Goal: Information Seeking & Learning: Find specific fact

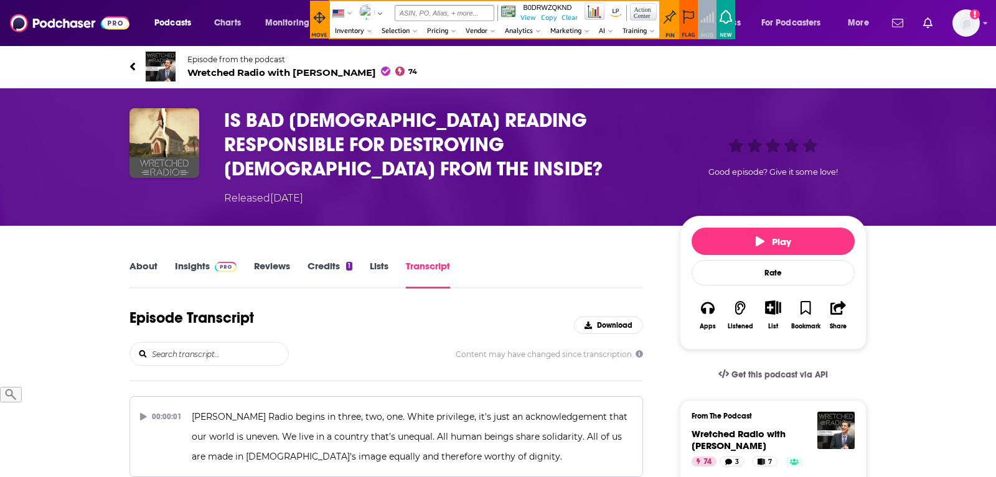
click at [216, 343] on div "Episode Transcript Download Content may have changed since transcription." at bounding box center [385, 345] width 513 height 73
click at [216, 343] on input "search" at bounding box center [220, 354] width 138 height 22
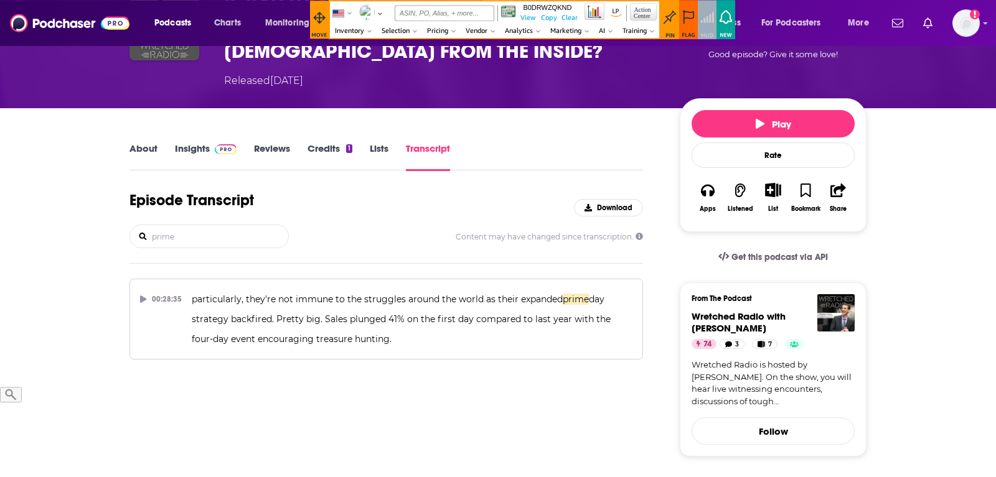
scroll to position [127, 0]
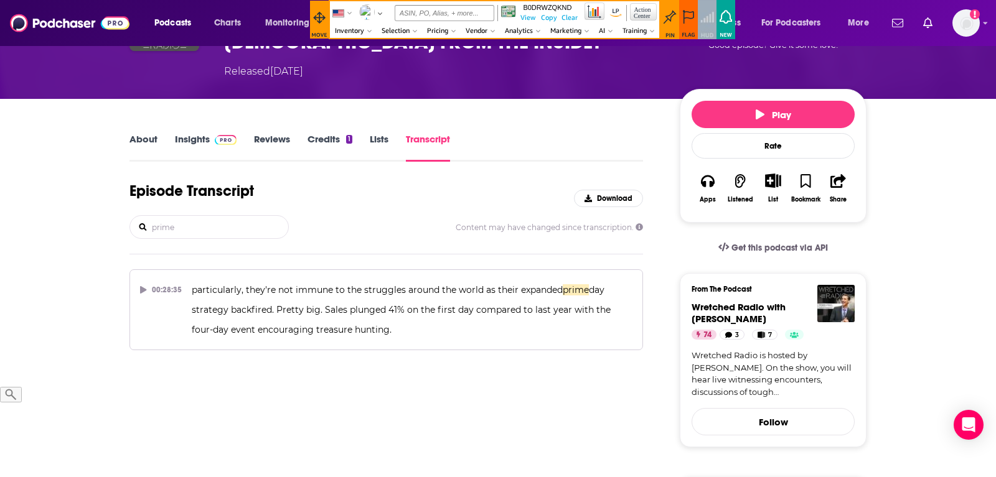
type input "prime"
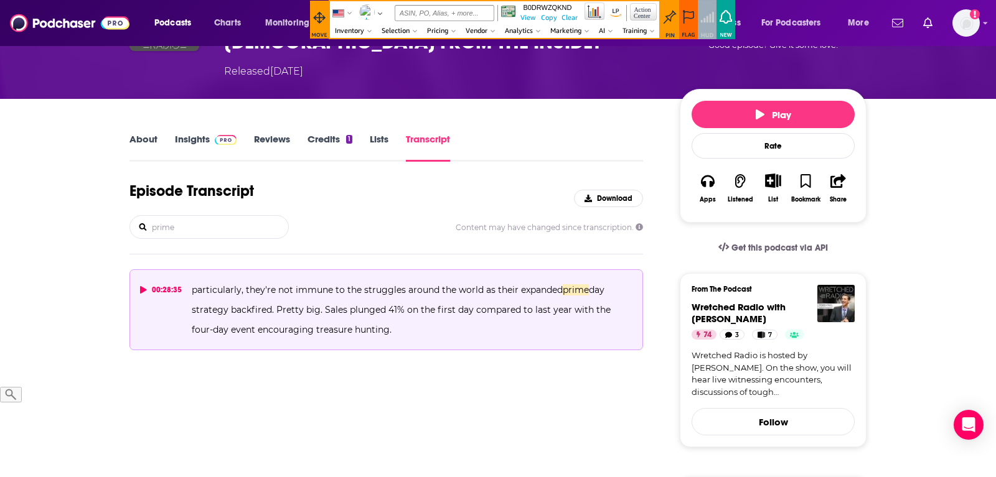
drag, startPoint x: 409, startPoint y: 305, endPoint x: 185, endPoint y: 260, distance: 228.4
click at [185, 269] on button "00:28:35 particularly, they're not immune to the struggles around the world as …" at bounding box center [385, 309] width 513 height 81
copy span "particularly, they're not immune to the struggles around the world as their exp…"
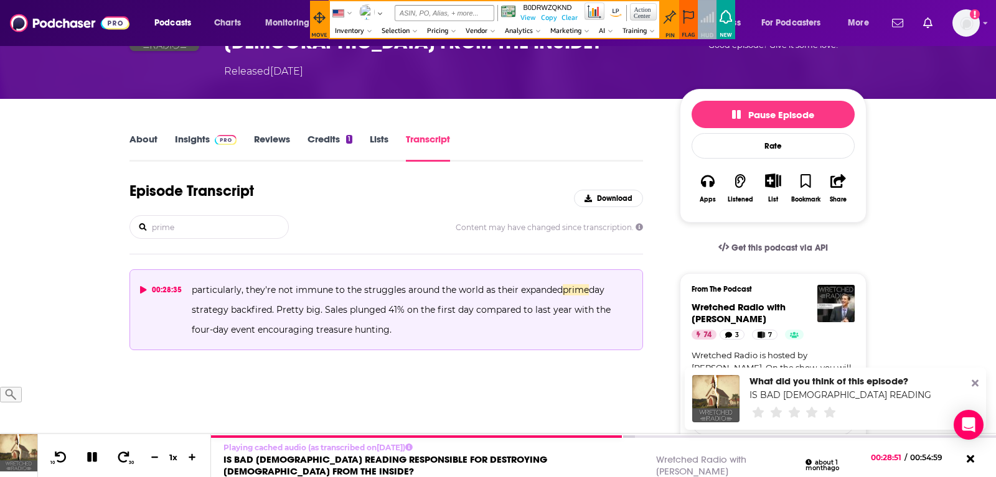
drag, startPoint x: 176, startPoint y: 201, endPoint x: 128, endPoint y: 205, distance: 48.1
click at [151, 216] on input "prime" at bounding box center [220, 227] width 138 height 22
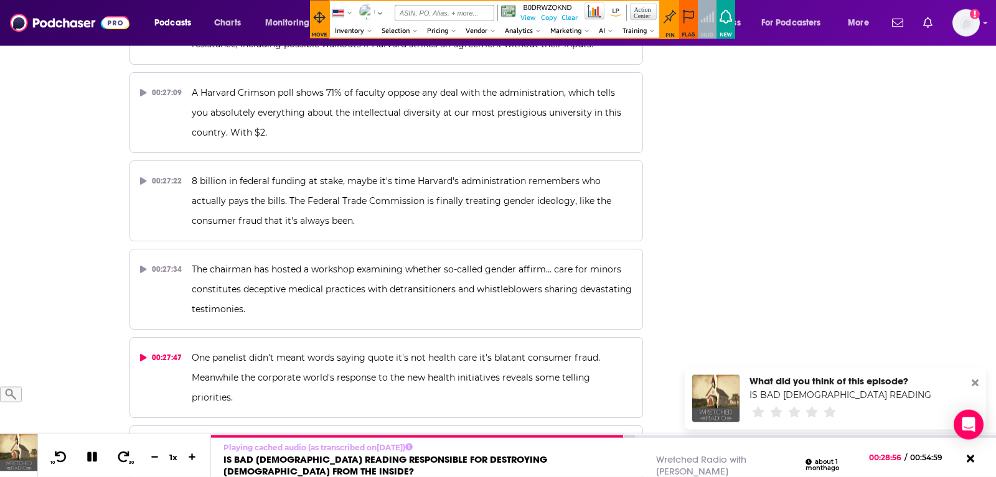
scroll to position [7900, 0]
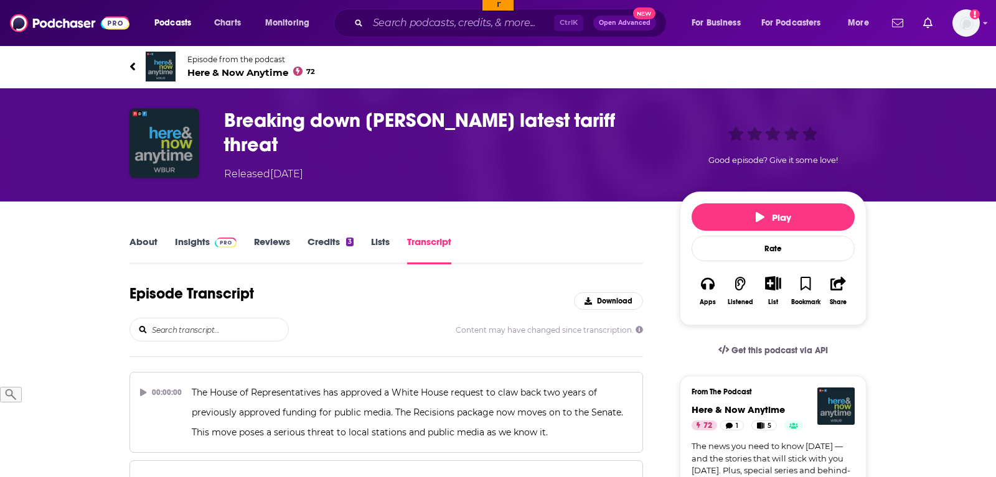
click at [206, 322] on input "search" at bounding box center [220, 330] width 138 height 22
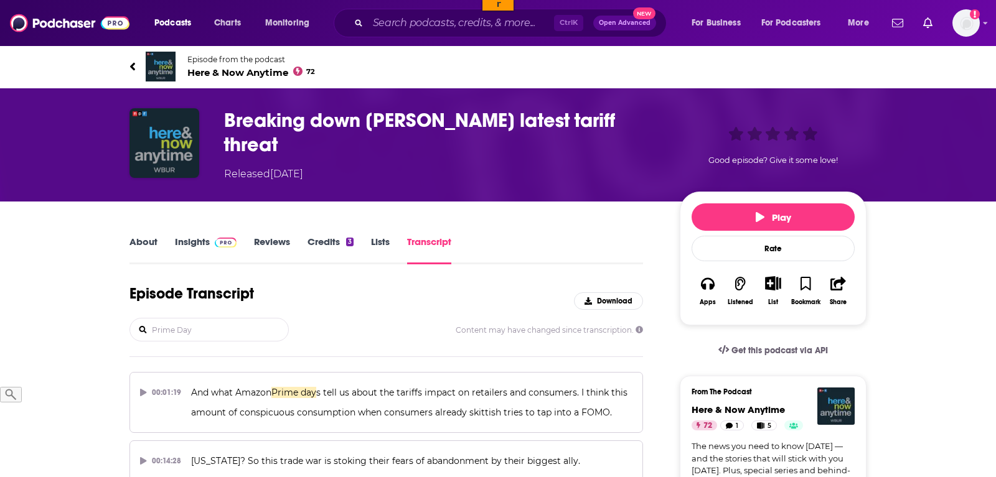
type input "Prime Day"
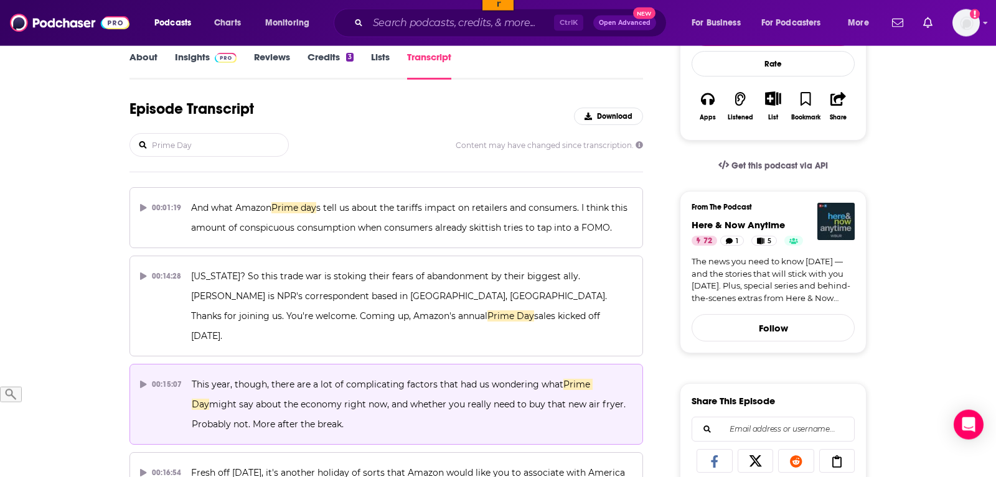
scroll to position [254, 0]
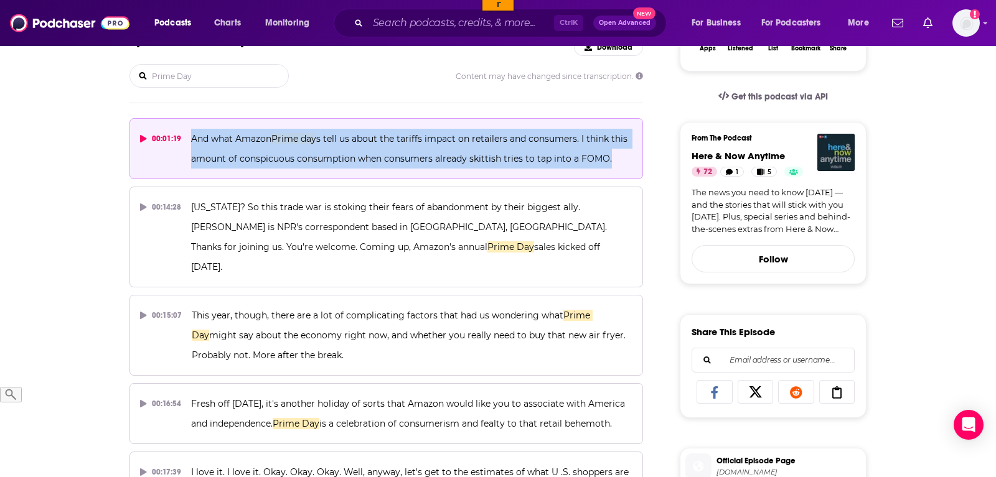
drag, startPoint x: 618, startPoint y: 154, endPoint x: 189, endPoint y: 133, distance: 429.2
click at [189, 133] on button "00:01:19 And what Amazon Prime day s tell us about the tariffs impact on retail…" at bounding box center [385, 148] width 513 height 61
copy span "And what Amazon Prime day s tell us about the tariffs impact on retailers and c…"
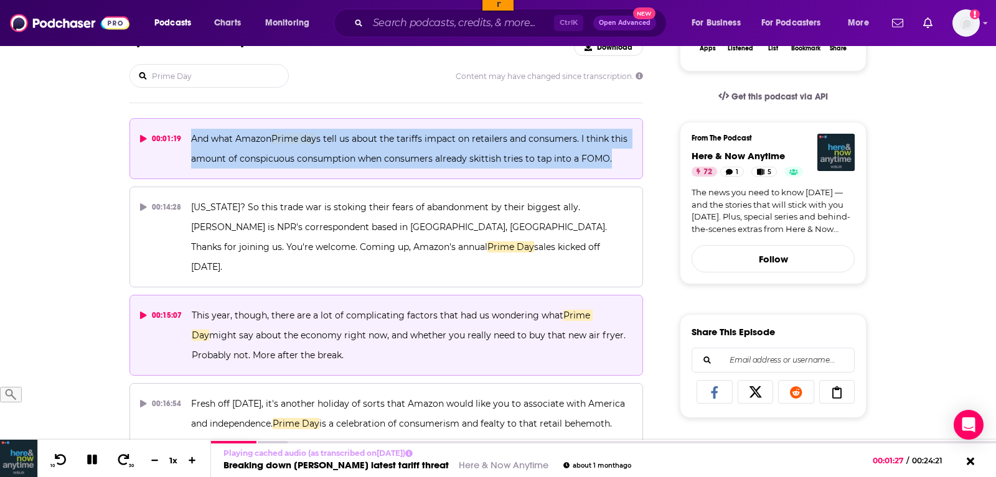
drag, startPoint x: 354, startPoint y: 337, endPoint x: 187, endPoint y: 285, distance: 175.2
click at [187, 295] on button "00:15:07 This year, though, there are a lot of complicating factors that had us…" at bounding box center [385, 335] width 513 height 81
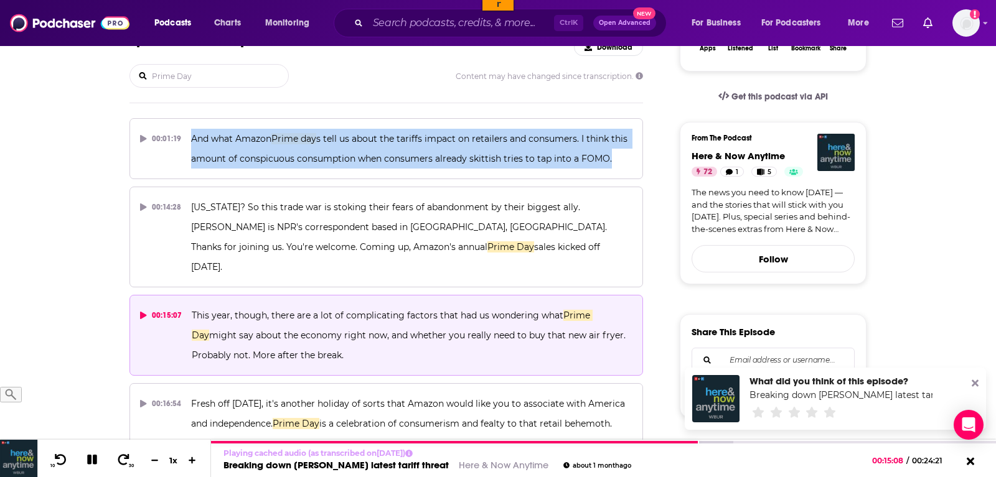
copy span "This year, though, there are a lot of complicating factors that had us wonderin…"
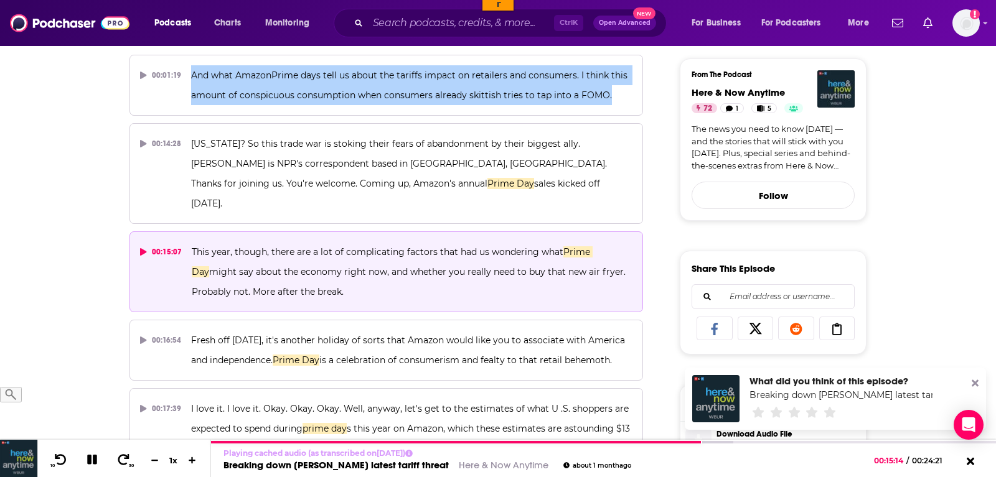
scroll to position [381, 0]
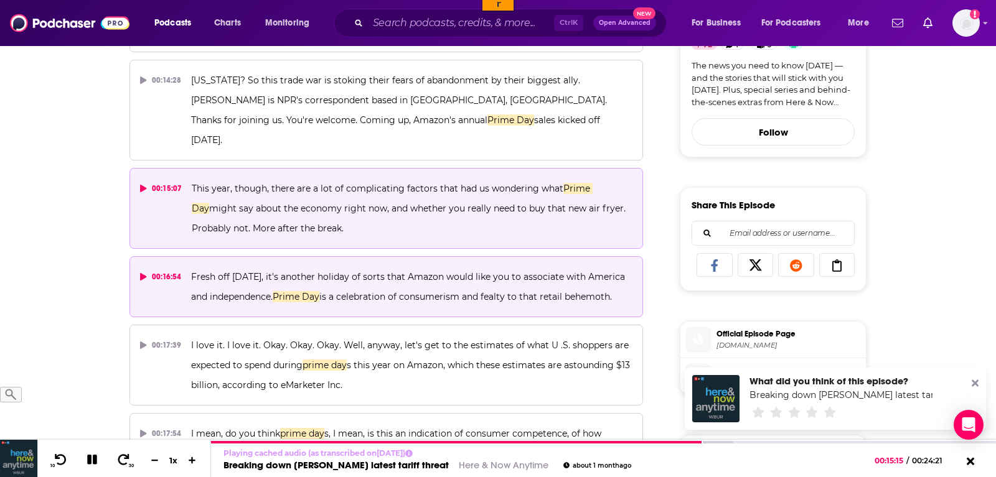
drag, startPoint x: 622, startPoint y: 273, endPoint x: 185, endPoint y: 245, distance: 437.7
click at [185, 256] on button "00:16:54 Fresh off July 4th, it's another holiday of sorts that Amazon would li…" at bounding box center [385, 286] width 513 height 61
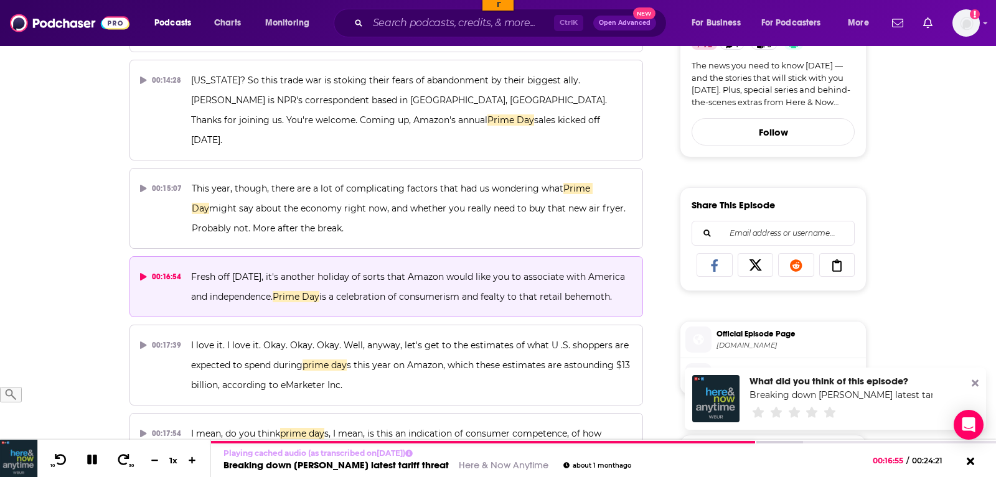
copy button "Fresh off July 4th, it's another holiday of sorts that Amazon would like you to…"
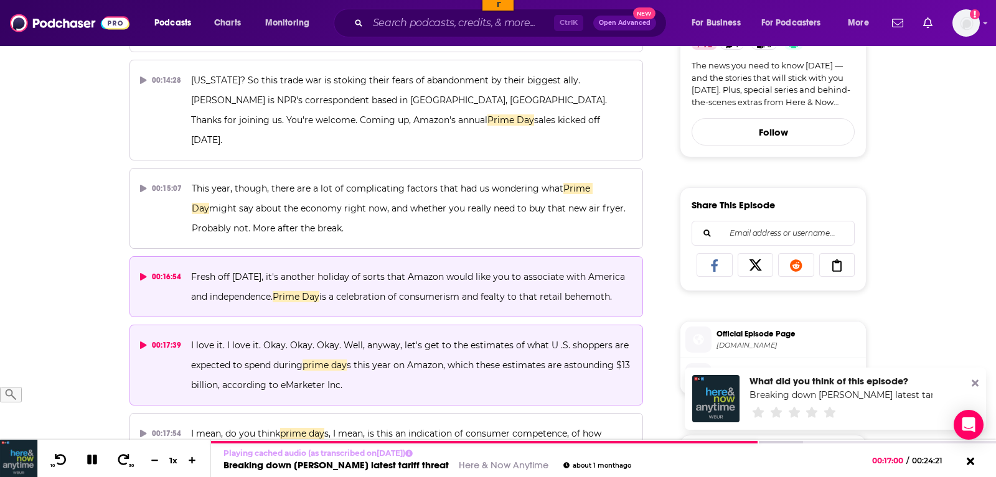
scroll to position [444, 0]
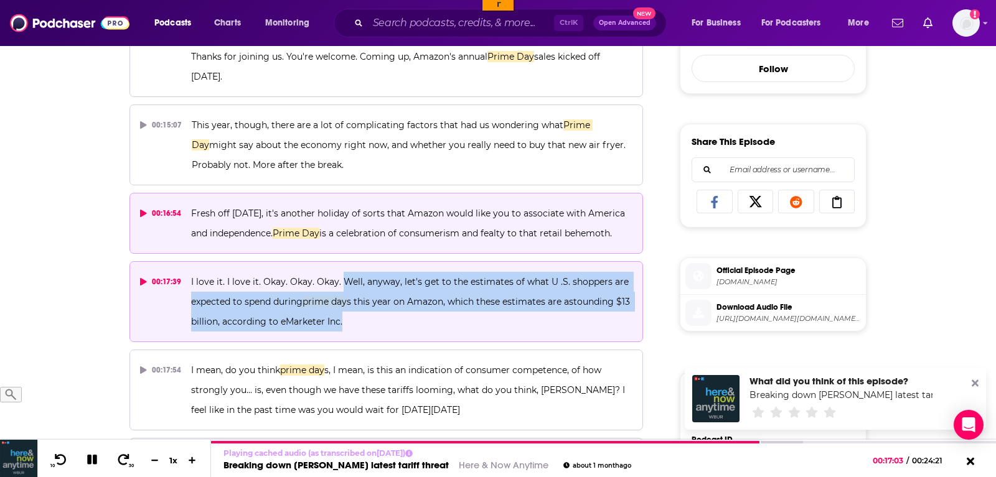
drag, startPoint x: 403, startPoint y: 297, endPoint x: 341, endPoint y: 258, distance: 72.7
click at [341, 272] on p "I love it. I love it. Okay. Okay. Okay. Well, anyway, let's get to the estimate…" at bounding box center [411, 302] width 441 height 60
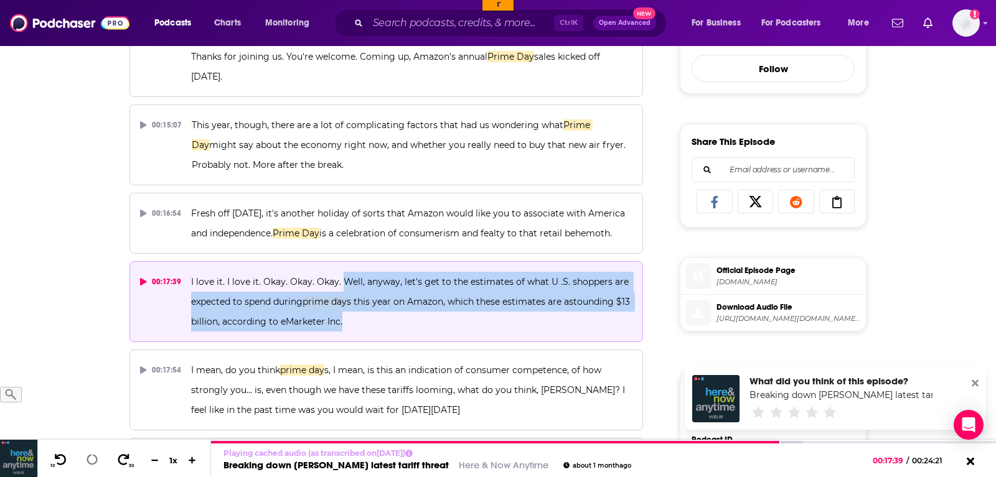
copy span "Well, anyway, let's get to the estimates of what U .S. shoppers are expected to…"
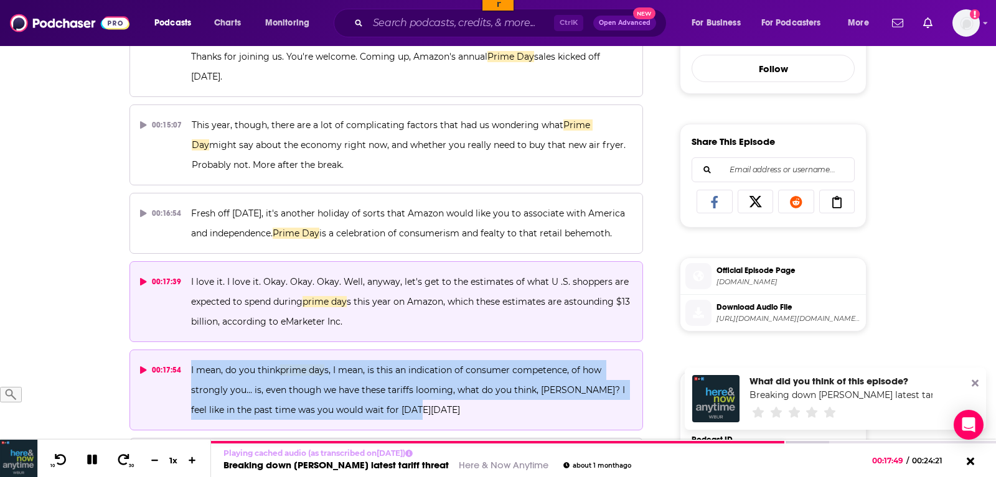
drag, startPoint x: 422, startPoint y: 389, endPoint x: 189, endPoint y: 343, distance: 238.3
click at [189, 350] on button "00:17:54 I mean, do you think prime day s, I mean, is this an indication of con…" at bounding box center [385, 390] width 513 height 81
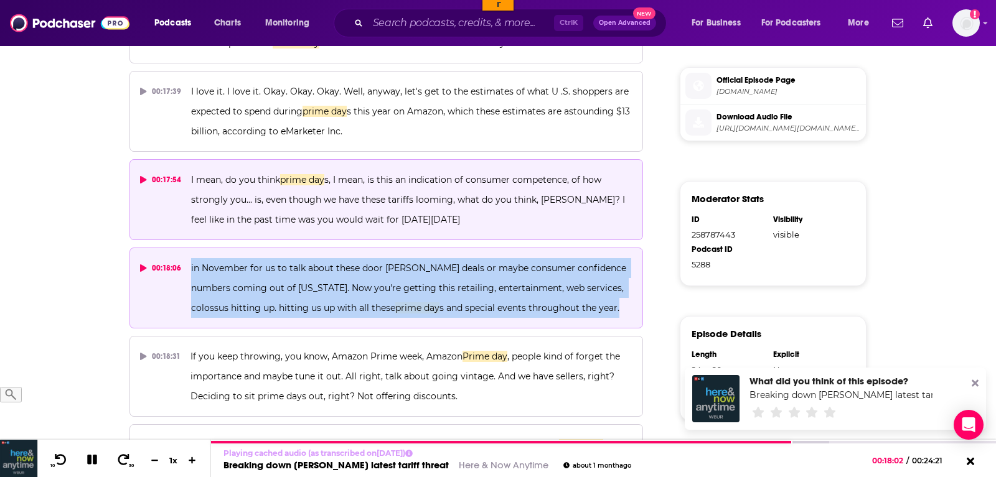
drag, startPoint x: 586, startPoint y: 284, endPoint x: 181, endPoint y: 236, distance: 407.8
click at [181, 248] on button "00:18:06 in November for us to talk about these door buster deals or maybe cons…" at bounding box center [385, 288] width 513 height 81
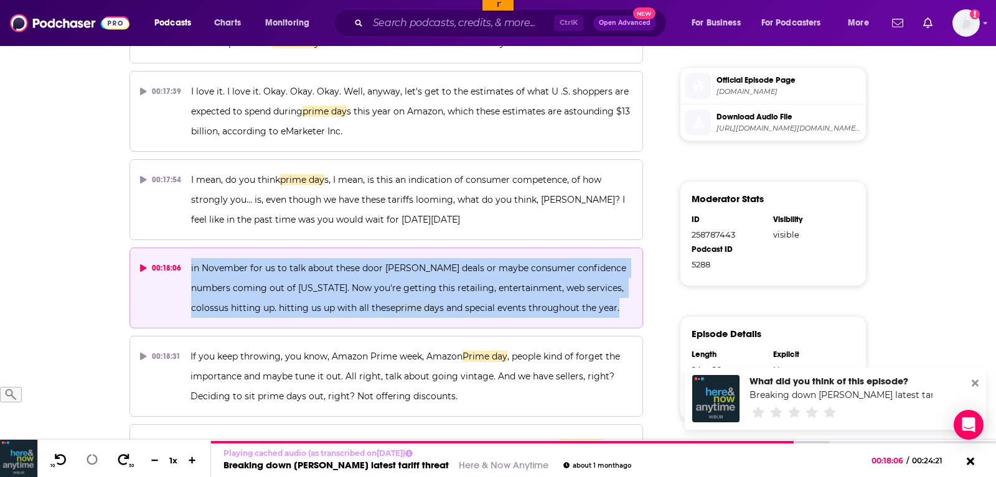
copy button "in November for us to talk about these door buster deals or maybe consumer conf…"
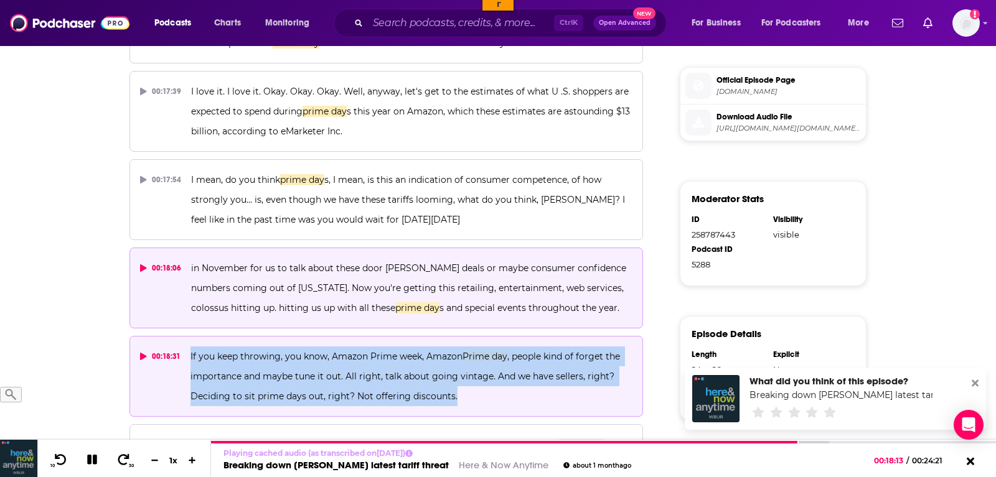
drag, startPoint x: 485, startPoint y: 375, endPoint x: 188, endPoint y: 330, distance: 300.8
click at [188, 336] on button "00:18:31 If you keep throwing, you know, Amazon Prime week, Amazon Prime day , …" at bounding box center [385, 376] width 513 height 81
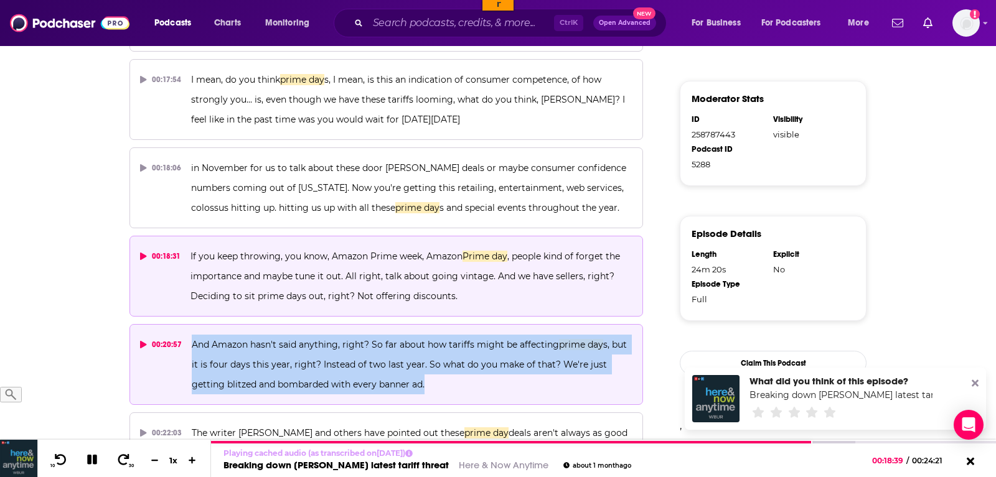
drag, startPoint x: 451, startPoint y: 363, endPoint x: 188, endPoint y: 312, distance: 268.1
click at [188, 324] on button "00:20:57 And Amazon hasn't said anything, right? So far about how tariffs might…" at bounding box center [385, 364] width 513 height 81
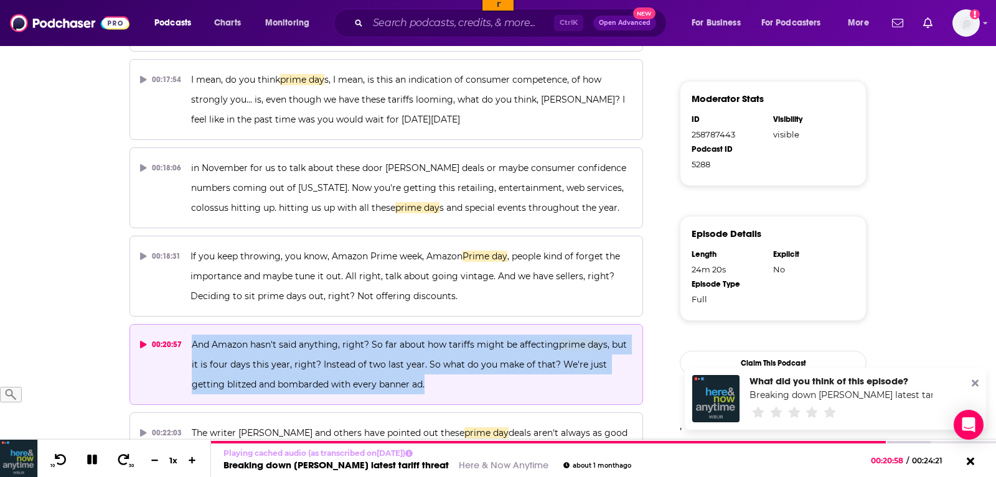
copy span "And Amazon hasn't said anything, right? So far about how tariffs might be affec…"
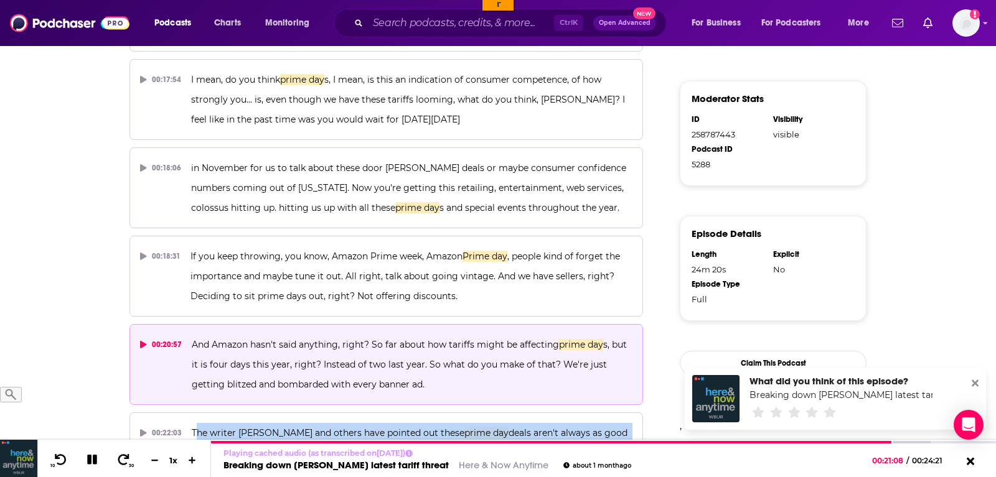
drag, startPoint x: 193, startPoint y: 408, endPoint x: 652, endPoint y: 432, distance: 459.8
click at [643, 432] on div "00:01:19 And what Amazon Prime day s tell us about the tariffs impact on retail…" at bounding box center [385, 69] width 513 height 864
copy span "he writer Judd Legum and others have pointed out these prime day deals aren't a…"
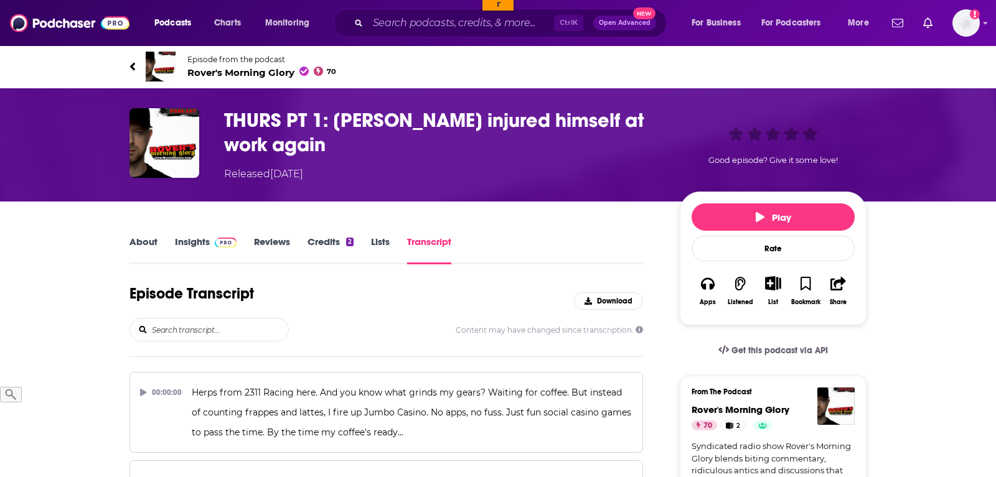
click at [234, 329] on input "search" at bounding box center [220, 330] width 138 height 22
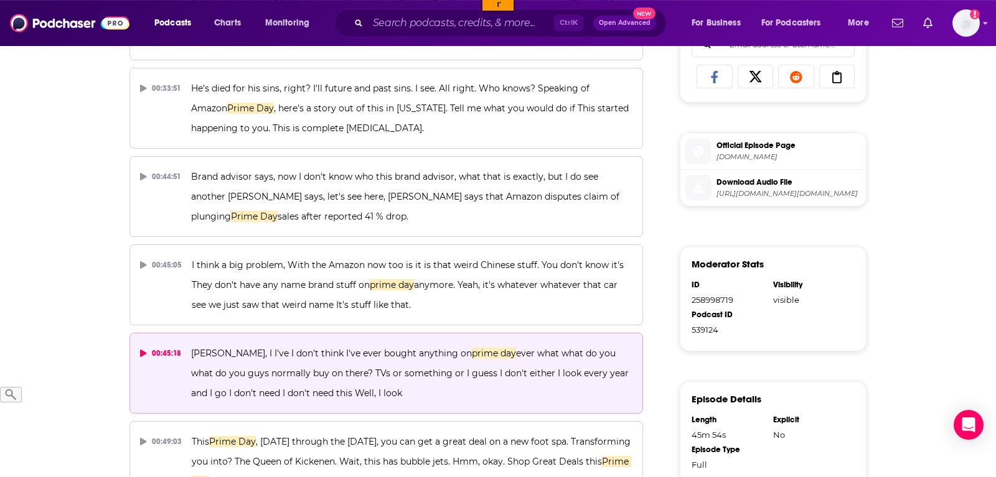
scroll to position [571, 0]
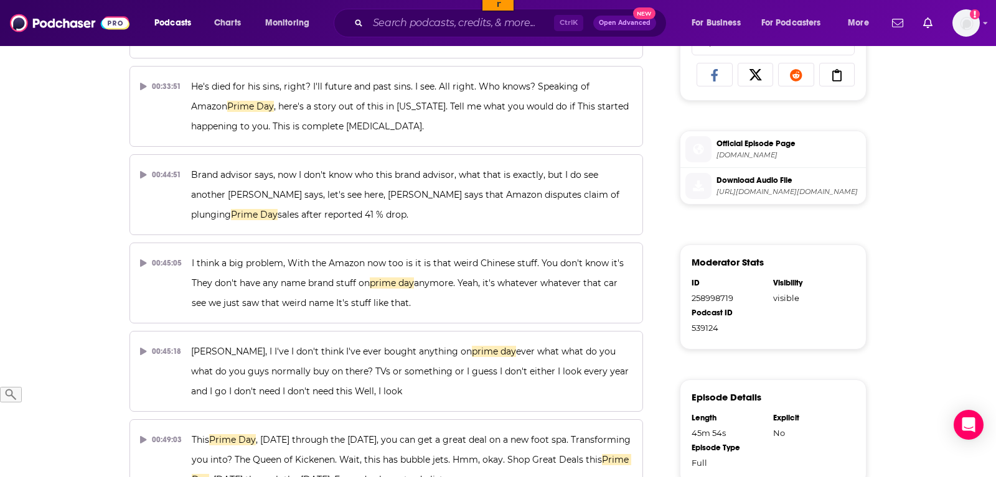
type input "prime day"
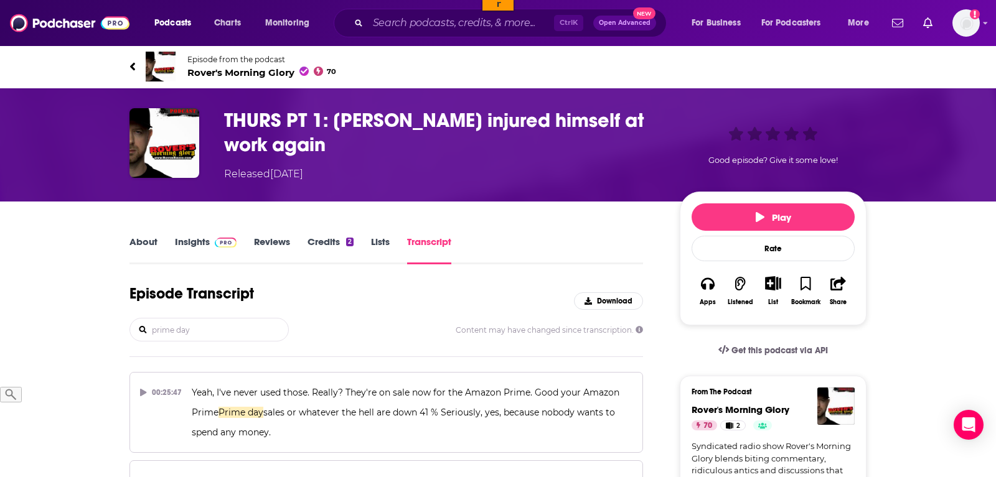
scroll to position [190, 0]
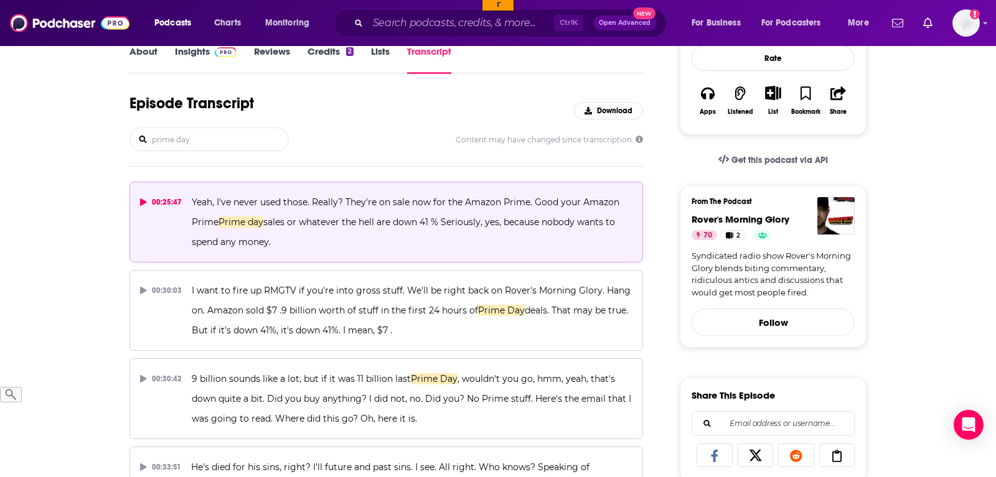
drag, startPoint x: 299, startPoint y: 239, endPoint x: 189, endPoint y: 201, distance: 115.9
click at [189, 201] on button "00:25:47 Yeah, I've never used those. Really? They're on sale now for the Amazo…" at bounding box center [385, 222] width 513 height 81
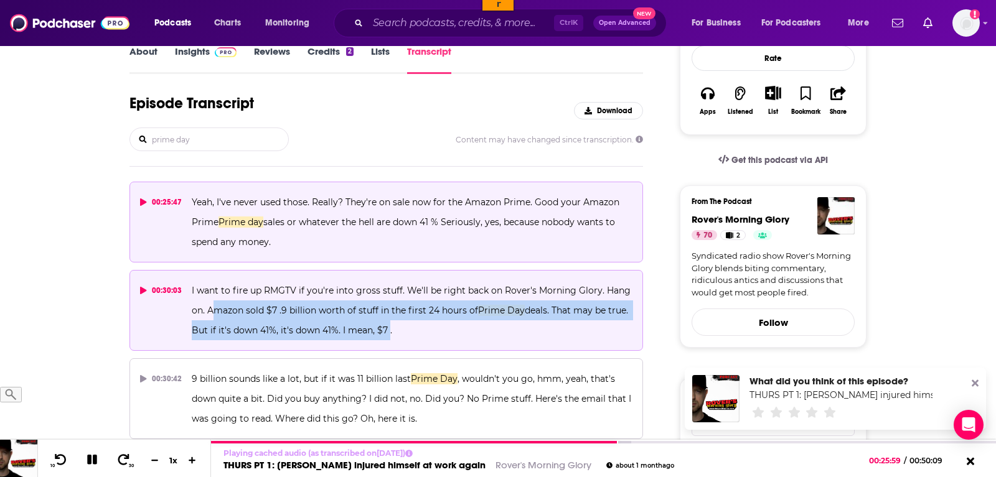
drag, startPoint x: 209, startPoint y: 303, endPoint x: 384, endPoint y: 325, distance: 176.2
click at [384, 324] on span "I want to fire up RMGTV if you're into gross stuff. We'll be right back on Rove…" at bounding box center [412, 310] width 441 height 51
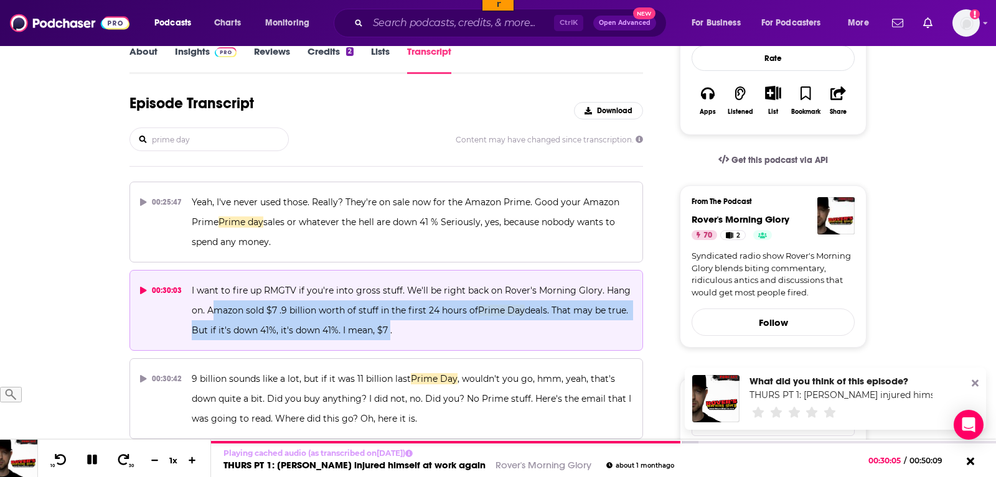
drag, startPoint x: 416, startPoint y: 332, endPoint x: 208, endPoint y: 306, distance: 209.4
click at [208, 306] on p "I want to fire up RMGTV if you're into gross stuff. We'll be right back on Rove…" at bounding box center [412, 311] width 441 height 60
copy span "Amazon sold $7 .9 billion worth of stuff in the first 24 hours of Prime Day dea…"
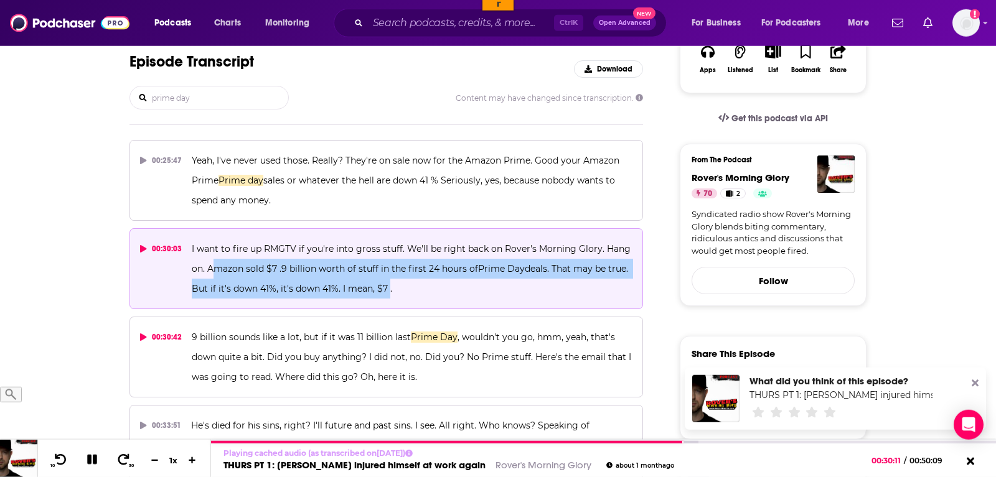
scroll to position [254, 0]
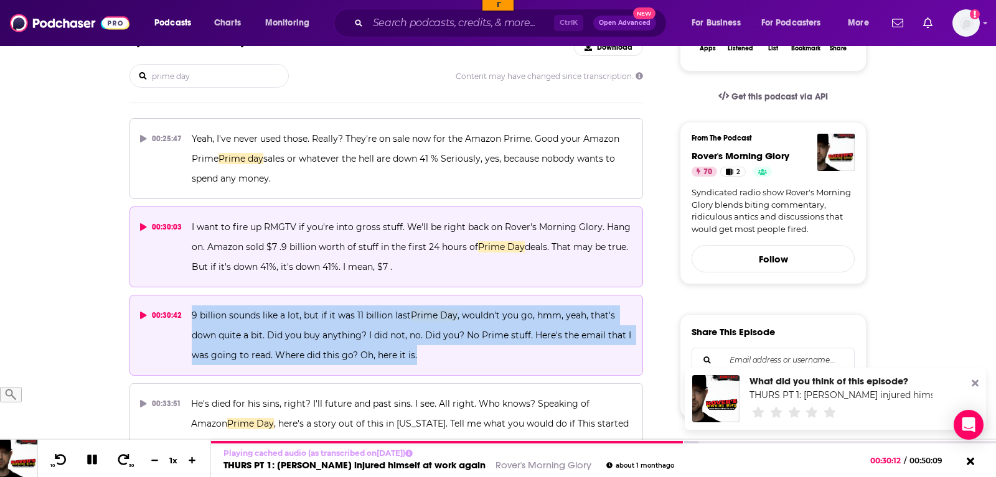
drag, startPoint x: 423, startPoint y: 353, endPoint x: 186, endPoint y: 317, distance: 239.9
click at [186, 317] on button "00:30:42 9 billion sounds like a lot, but if it was 11 billion last Prime Day ,…" at bounding box center [385, 335] width 513 height 81
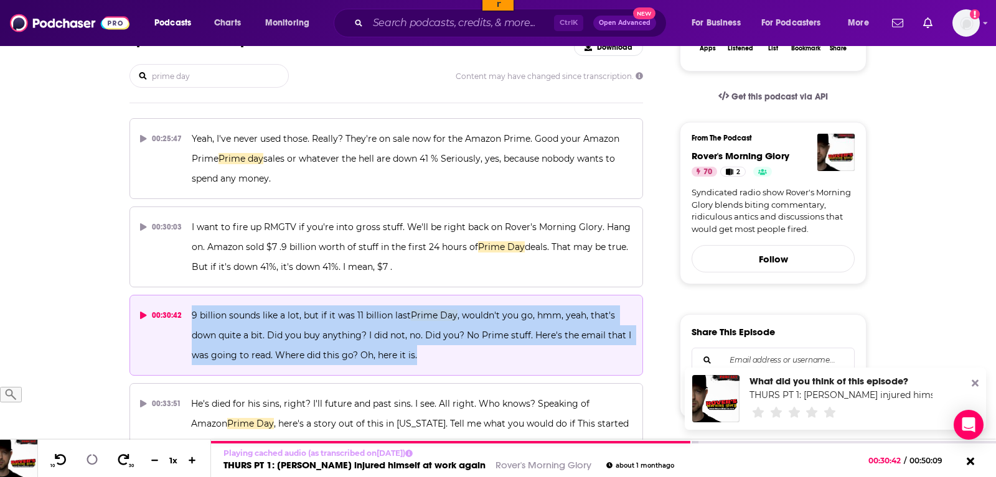
copy span "9 billion sounds like a lot, but if it was 11 billion last Prime Day , wouldn't…"
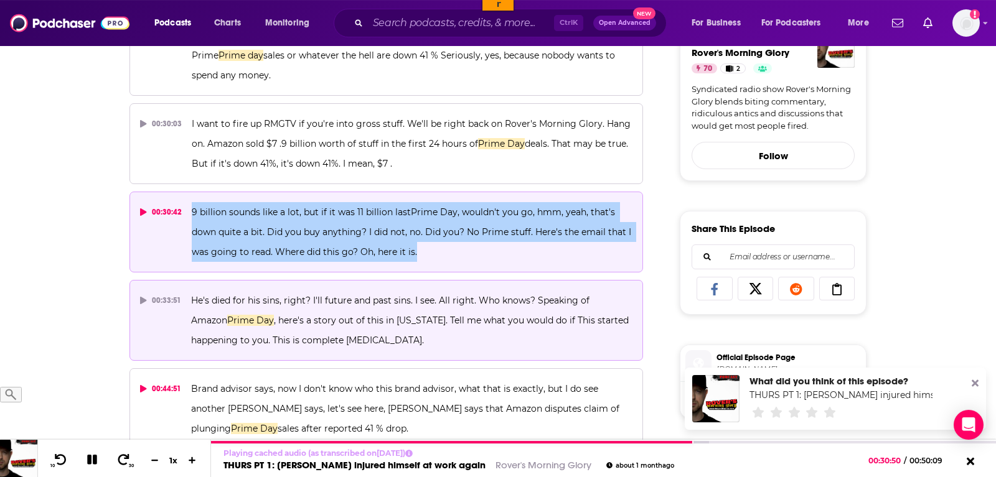
scroll to position [381, 0]
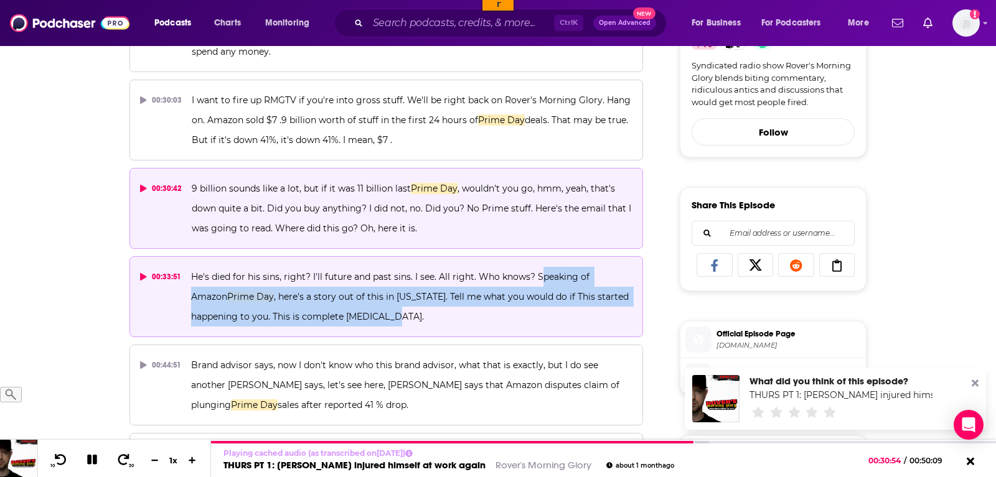
drag, startPoint x: 538, startPoint y: 273, endPoint x: 551, endPoint y: 315, distance: 43.7
click at [551, 315] on p "He's died for his sins, right? I'll future and past sins. I see. All right. Who…" at bounding box center [411, 297] width 441 height 60
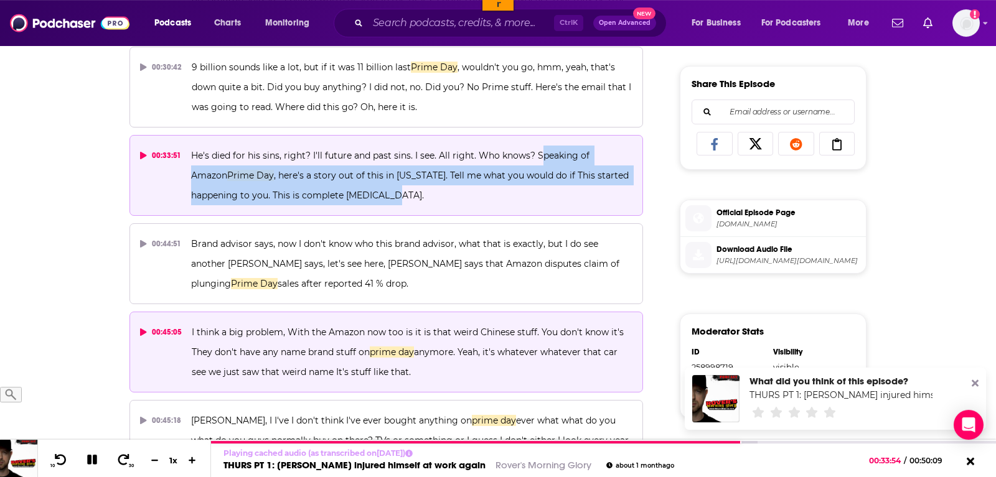
scroll to position [508, 0]
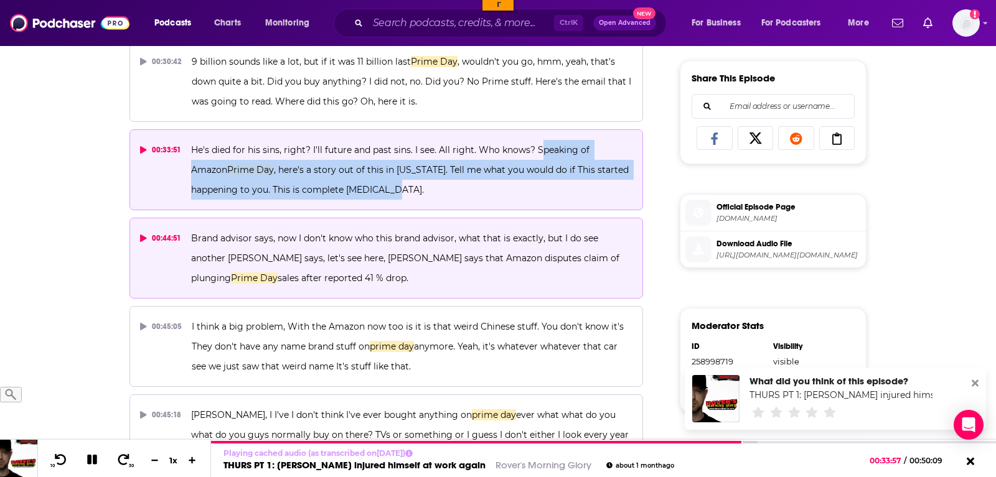
drag, startPoint x: 306, startPoint y: 276, endPoint x: 186, endPoint y: 240, distance: 125.4
click at [186, 240] on button "00:44:51 Brand advisor says, now I don't know who this brand advisor, what that…" at bounding box center [385, 258] width 513 height 81
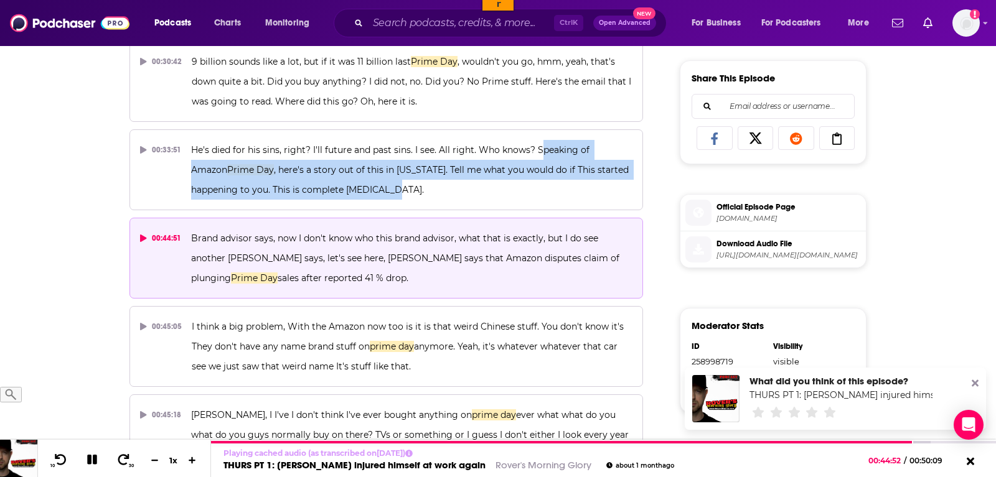
copy span "Brand advisor says, now I don't know who this brand advisor, what that is exact…"
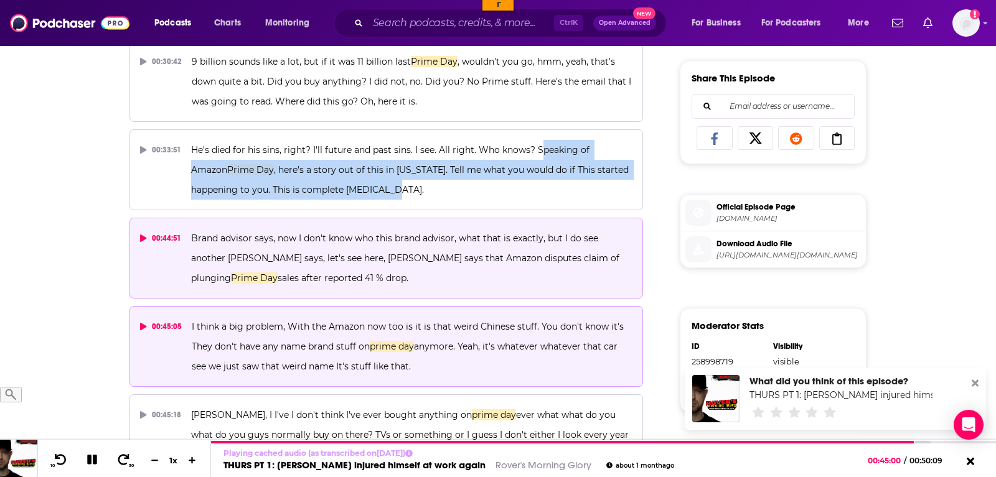
drag, startPoint x: 439, startPoint y: 358, endPoint x: 187, endPoint y: 319, distance: 254.9
click at [187, 319] on button "00:45:05 I think a big problem, With the Amazon now too is it is that weird Chi…" at bounding box center [385, 346] width 513 height 81
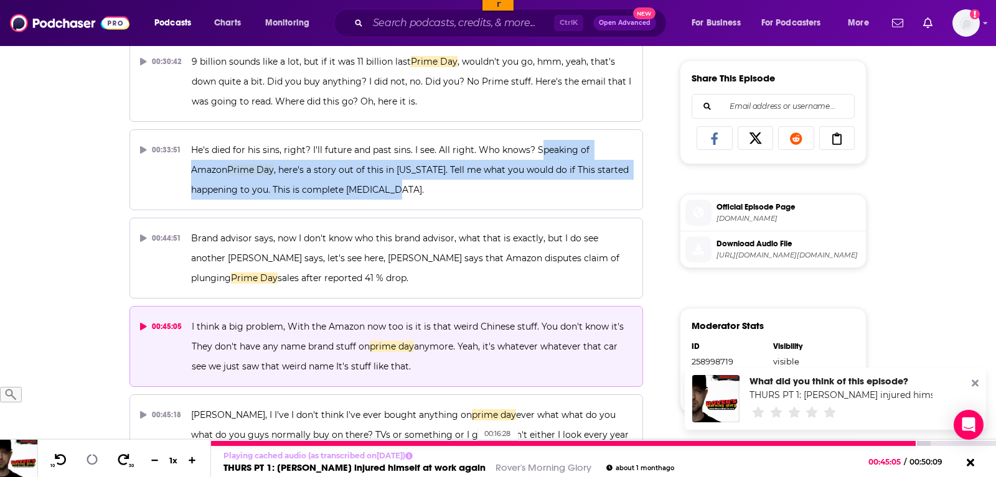
copy span "I think a big problem, With the Amazon now too is it is that weird Chinese stuf…"
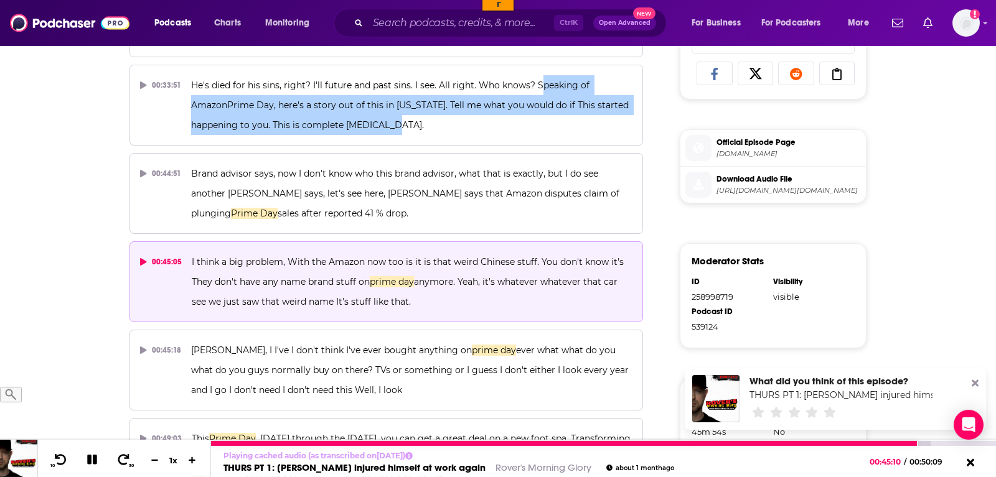
scroll to position [696, 0]
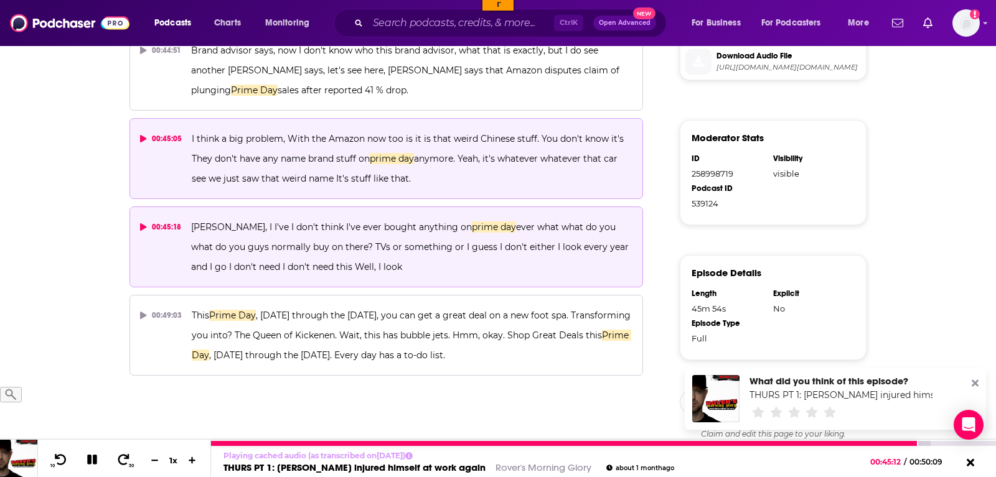
drag, startPoint x: 411, startPoint y: 268, endPoint x: 189, endPoint y: 216, distance: 228.1
click at [189, 216] on button "00:45:18 Yeah Yeah, I I've I don't think I've ever bought anything on prime day…" at bounding box center [385, 247] width 513 height 81
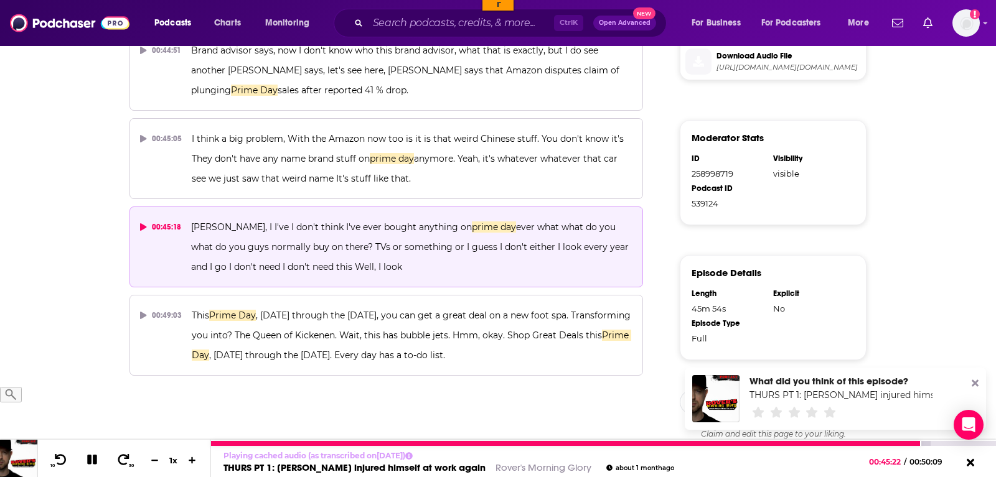
copy span "Yeah Yeah, I I've I don't think I've ever bought anything on prime day ever wha…"
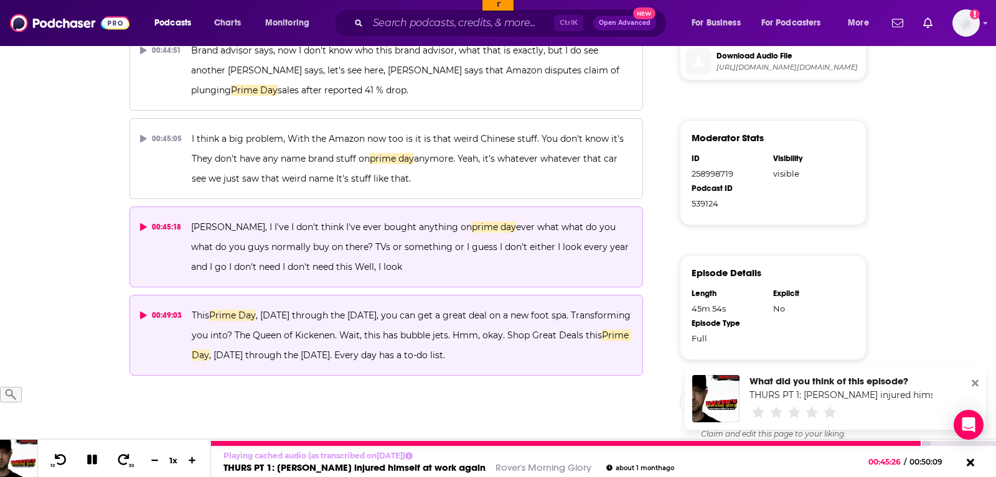
click at [141, 314] on icon at bounding box center [143, 315] width 6 height 7
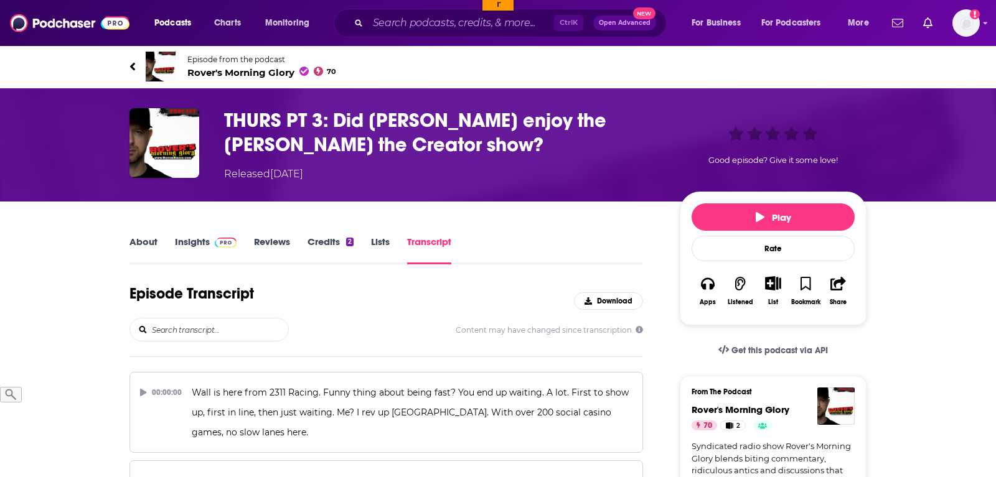
click at [220, 332] on input "search" at bounding box center [220, 330] width 138 height 22
type input "prime day"
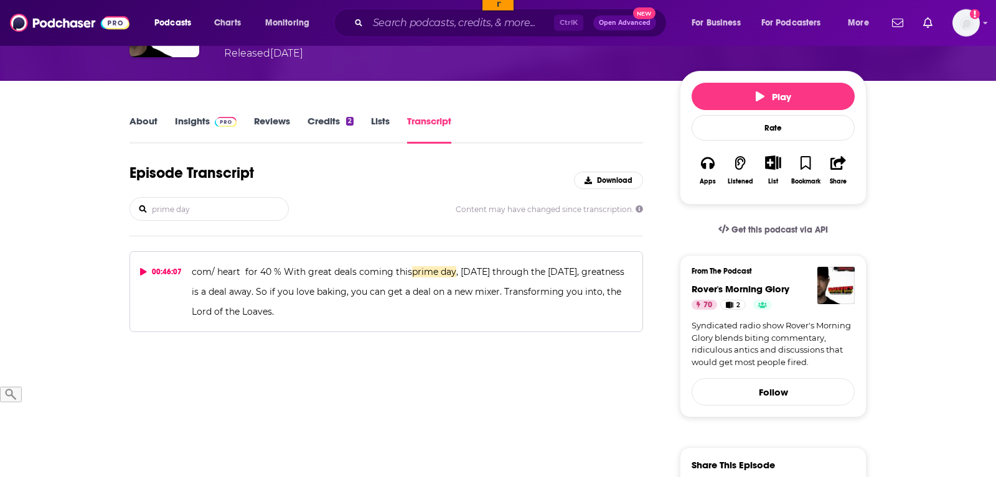
scroll to position [127, 0]
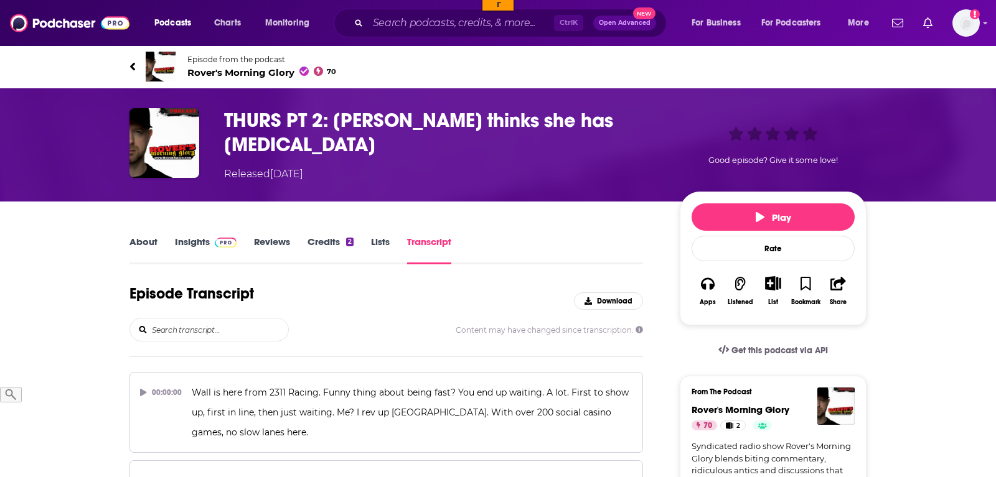
click at [231, 319] on input "search" at bounding box center [220, 330] width 138 height 22
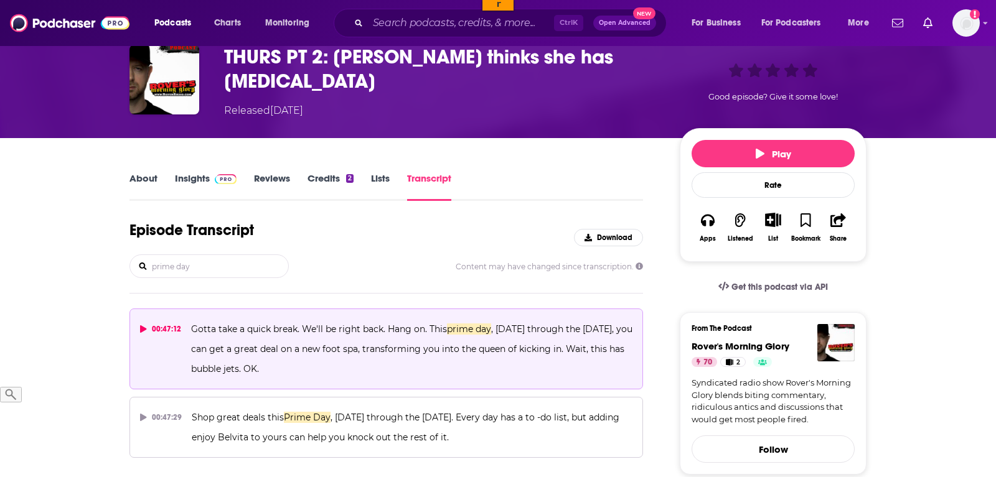
scroll to position [127, 0]
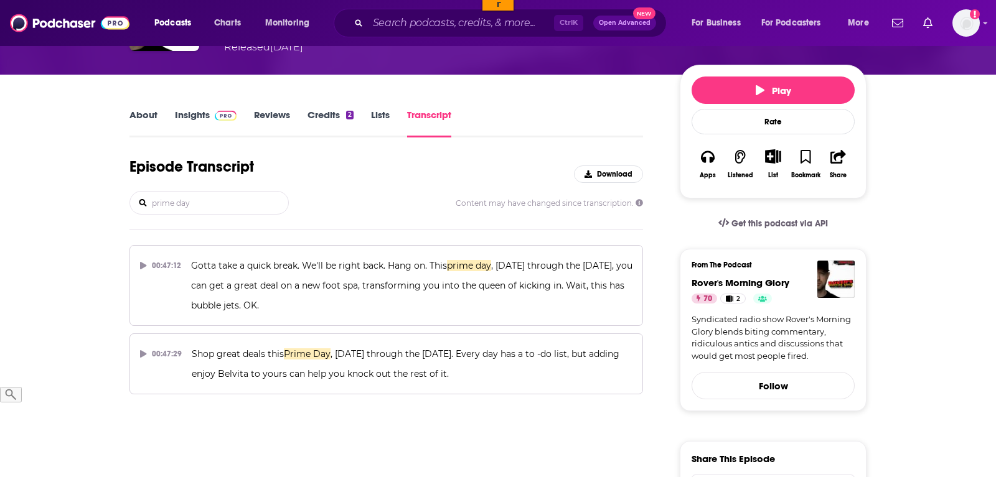
type input "prime day"
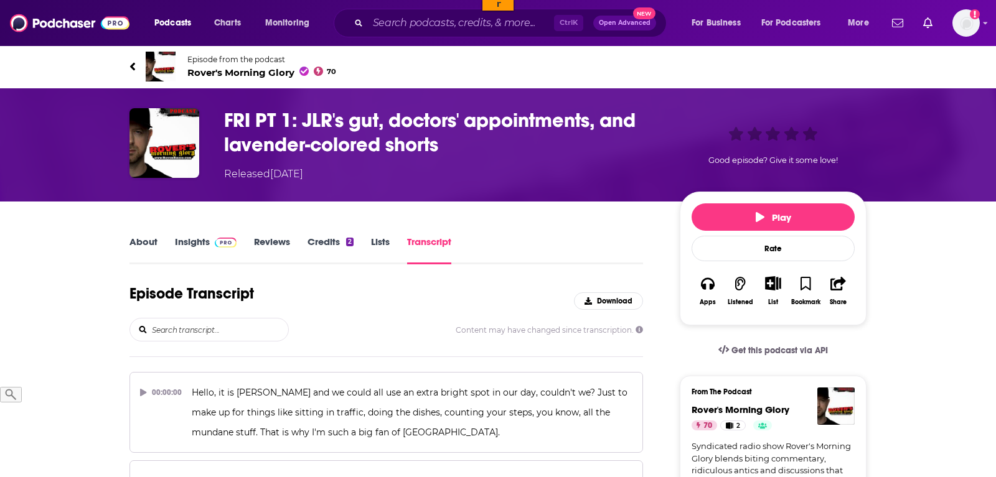
click at [221, 330] on input "search" at bounding box center [220, 330] width 138 height 22
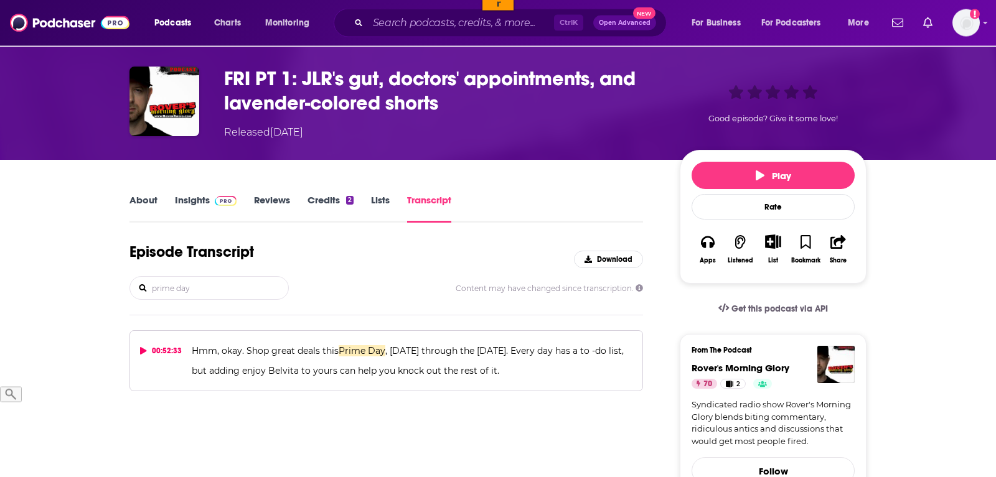
scroll to position [63, 0]
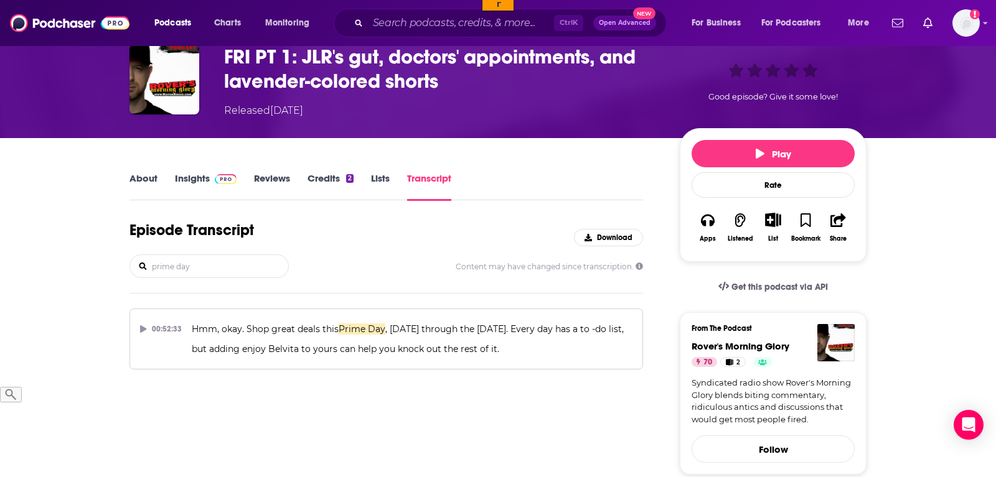
type input "prime day"
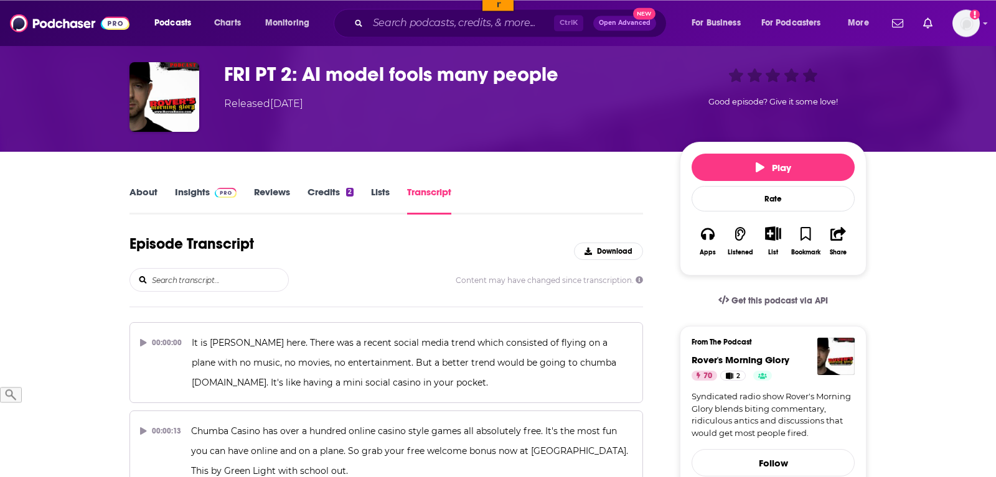
scroll to position [63, 0]
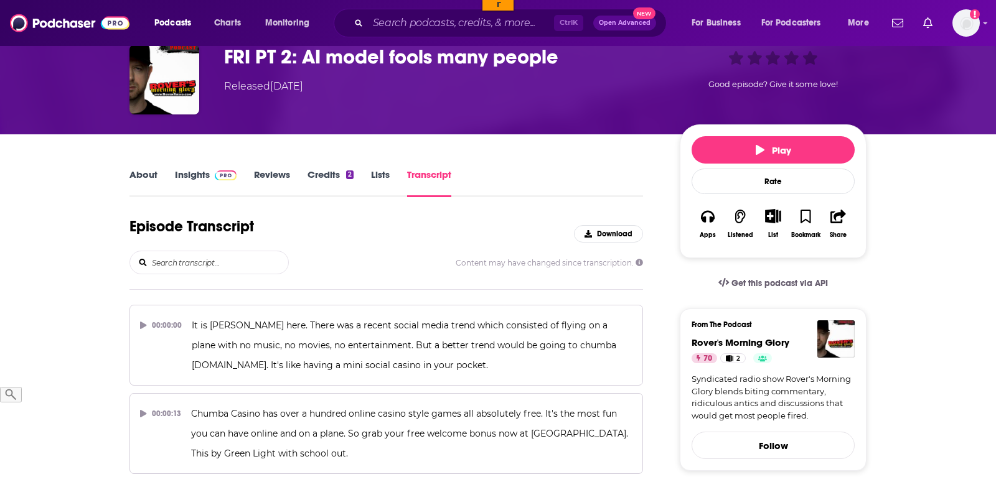
click at [244, 259] on input "search" at bounding box center [220, 262] width 138 height 22
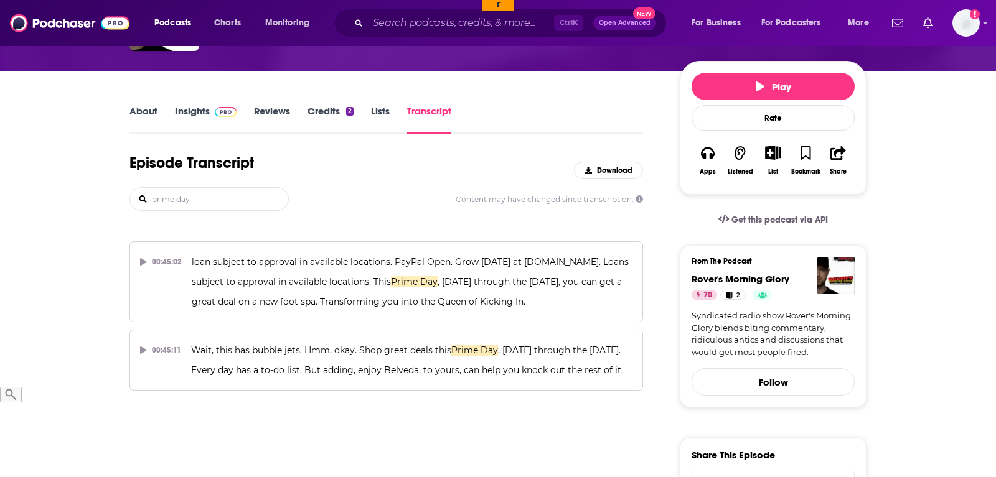
type input "prime day"
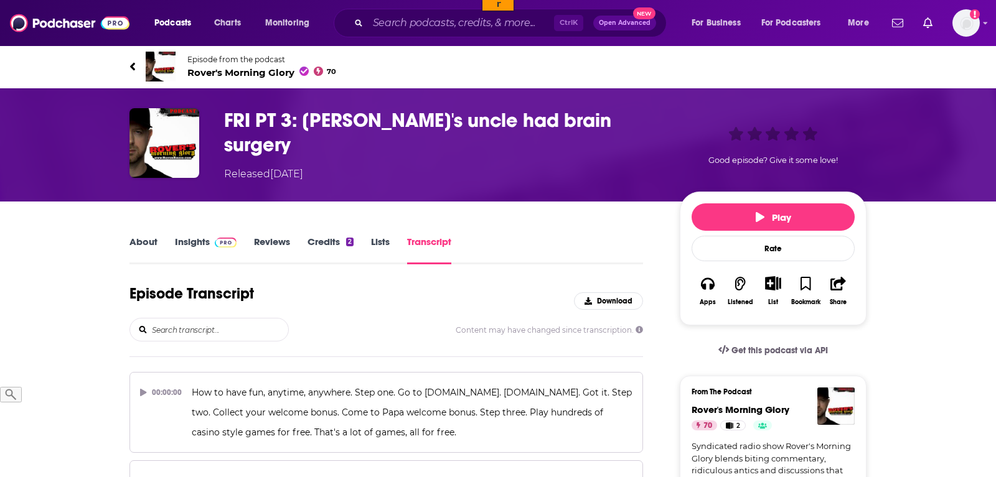
click at [190, 326] on input "search" at bounding box center [220, 330] width 138 height 22
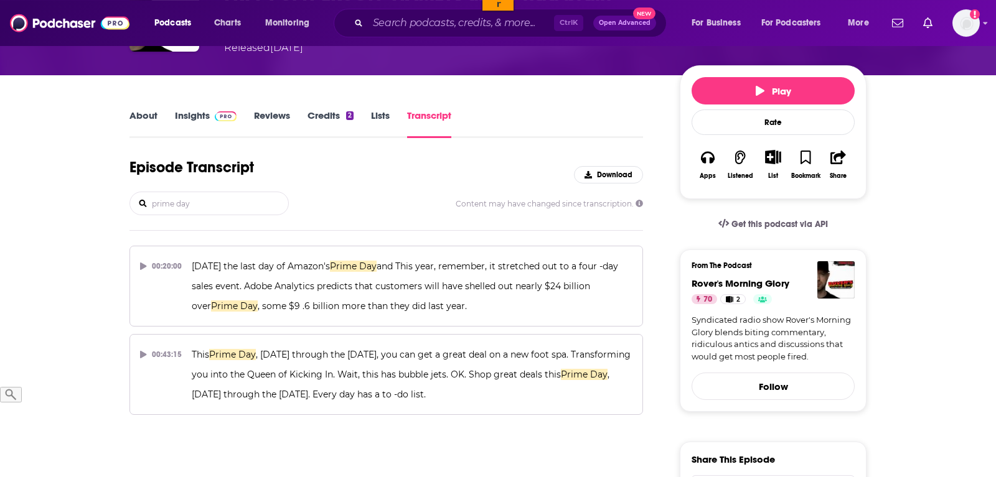
scroll to position [127, 0]
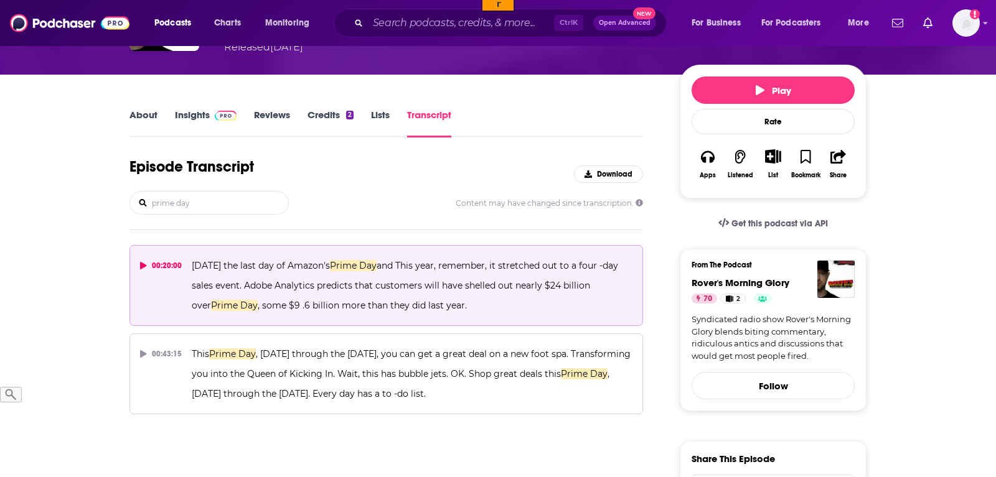
type input "prime day"
click at [147, 259] on div "00:20:00" at bounding box center [161, 266] width 42 height 20
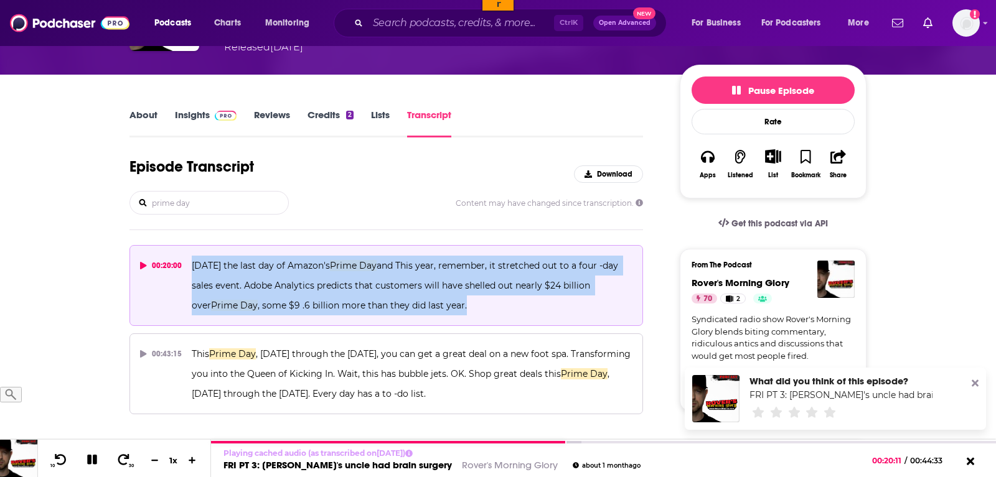
drag, startPoint x: 487, startPoint y: 306, endPoint x: 187, endPoint y: 253, distance: 304.6
click at [187, 253] on button "00:20:00 Today's the last day of Amazon's Prime Day and This year, remember, it…" at bounding box center [385, 285] width 513 height 81
copy span "Today's the last day of Amazon's Prime Day and This year, remember, it stretche…"
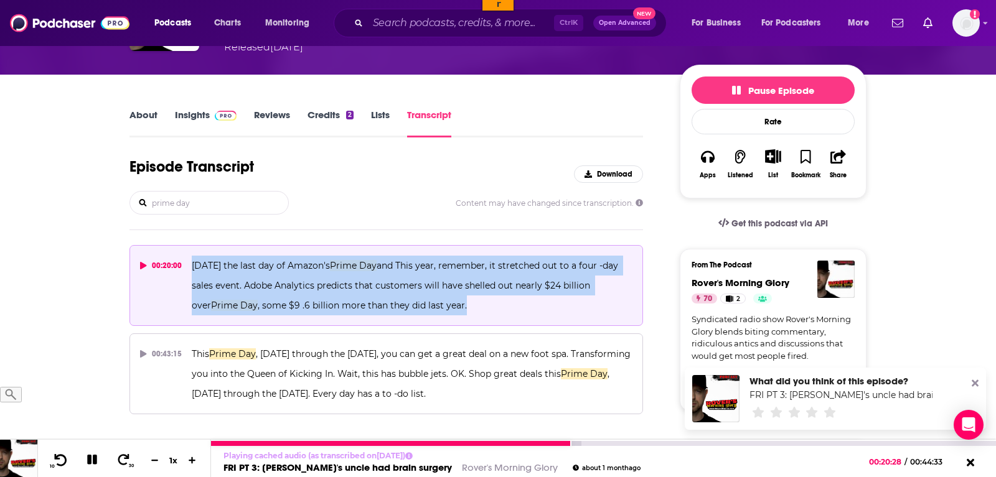
click at [58, 462] on icon at bounding box center [61, 460] width 16 height 12
click at [54, 460] on icon at bounding box center [61, 460] width 16 height 12
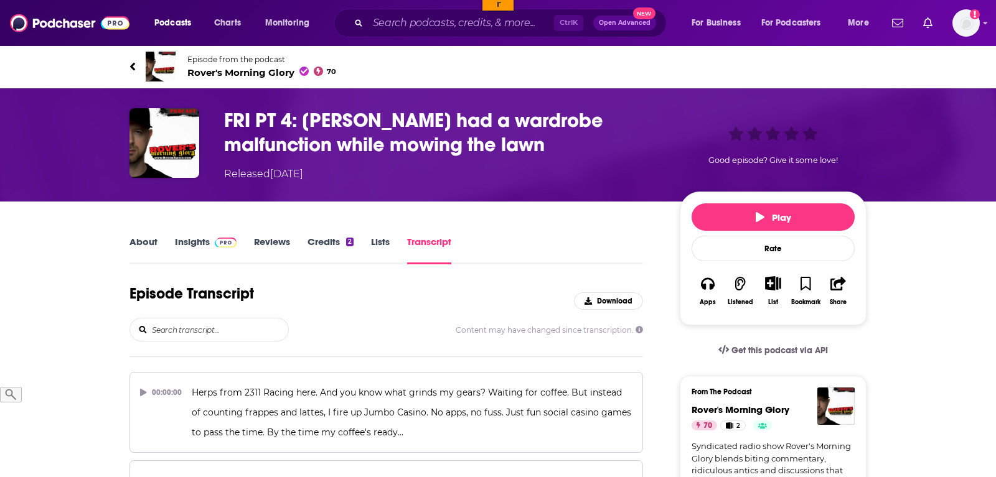
click at [207, 332] on input "search" at bounding box center [220, 330] width 138 height 22
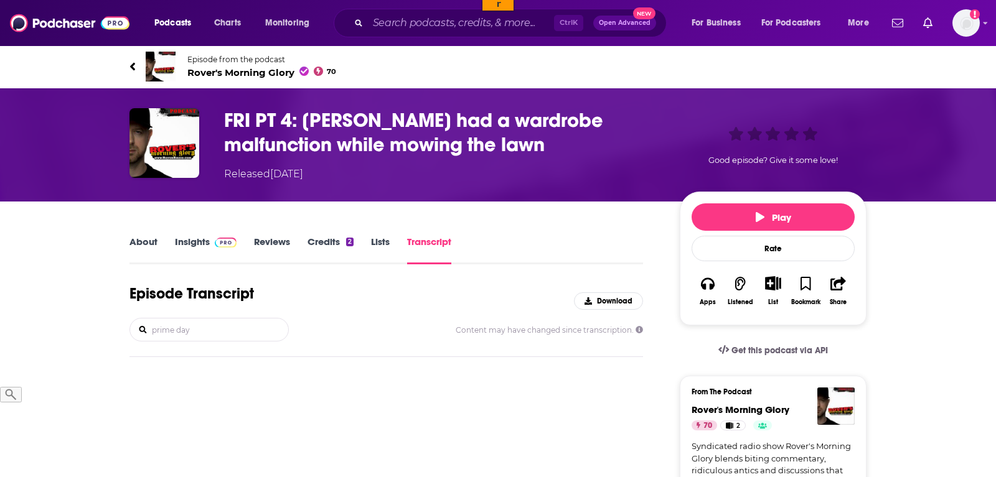
type input "prime day"
click at [339, 324] on div "prime day Content may have changed since transcription." at bounding box center [385, 330] width 513 height 24
click at [187, 338] on input "prime day" at bounding box center [220, 330] width 138 height 22
drag, startPoint x: 203, startPoint y: 329, endPoint x: 39, endPoint y: 340, distance: 164.6
click at [151, 340] on input "prime day" at bounding box center [220, 330] width 138 height 22
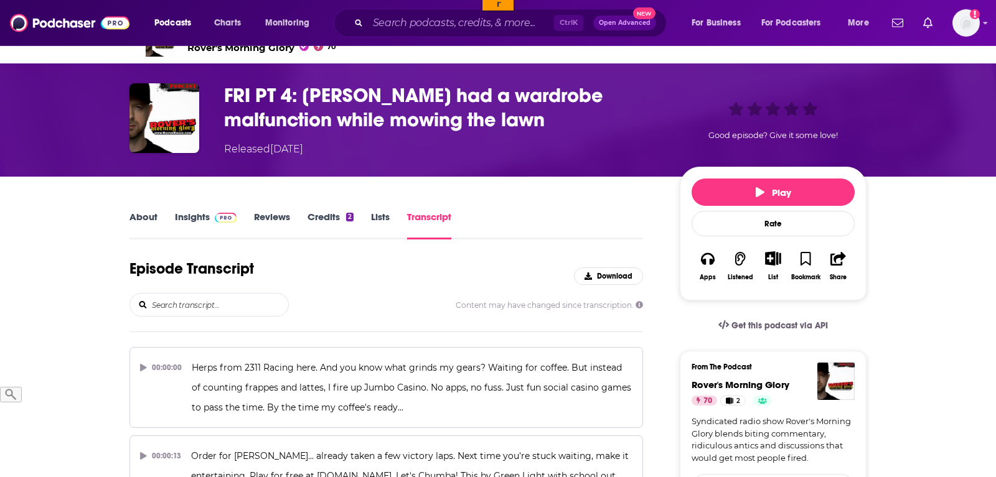
scroll to position [63, 0]
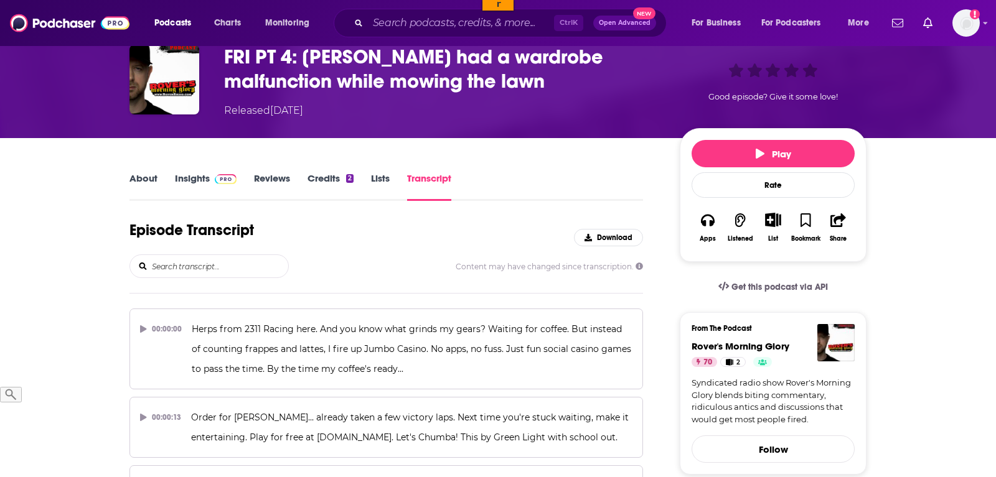
click at [221, 257] on input "search" at bounding box center [220, 266] width 138 height 22
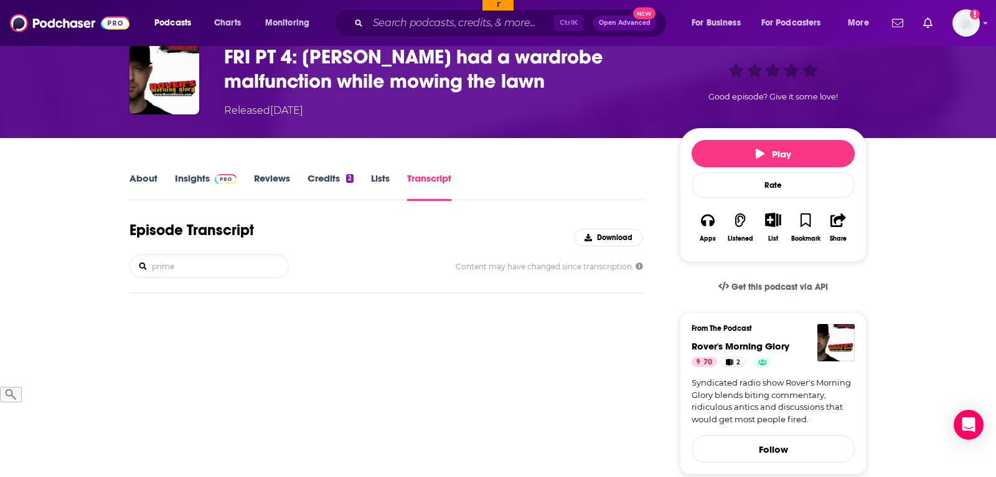
type input "prime"
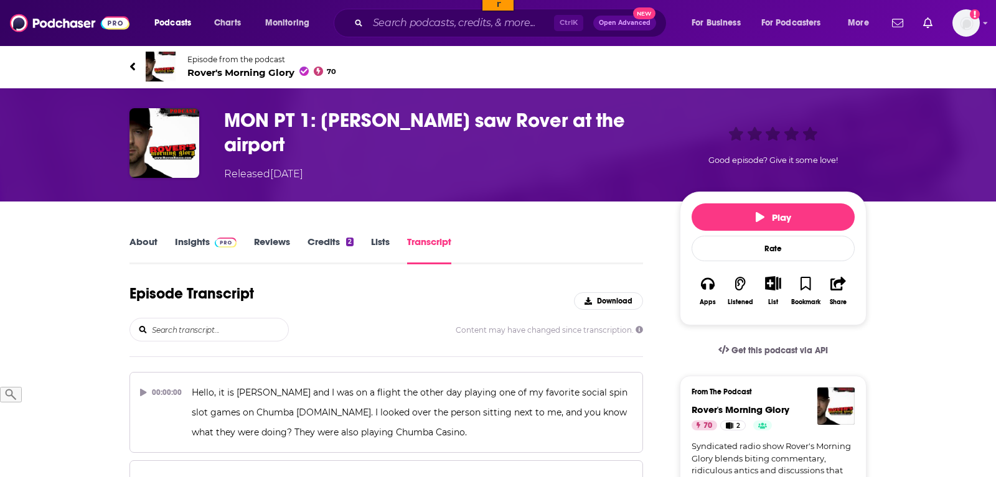
click at [256, 329] on input "search" at bounding box center [220, 330] width 138 height 22
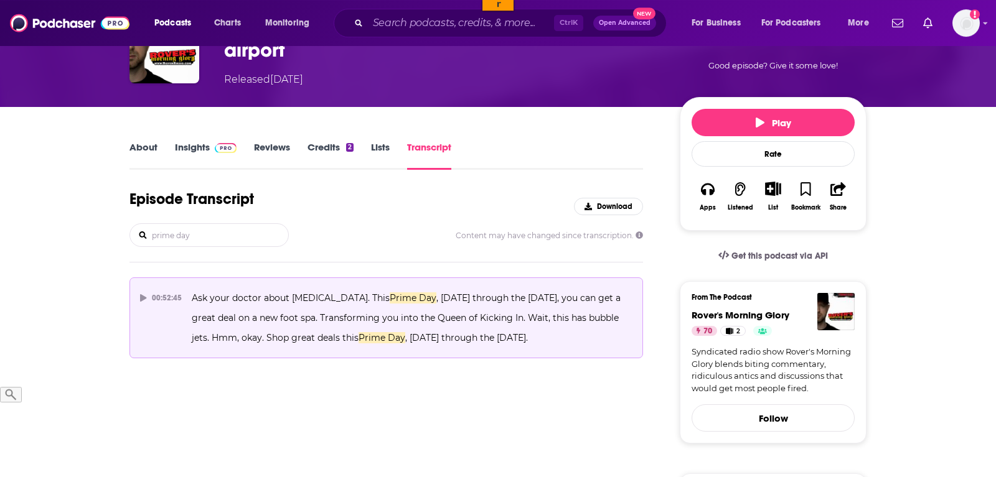
scroll to position [190, 0]
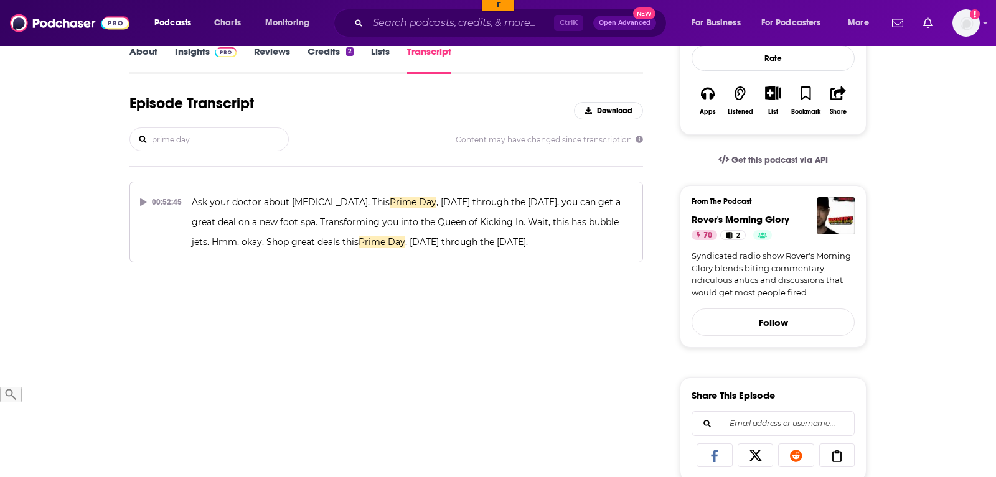
type input "prime day"
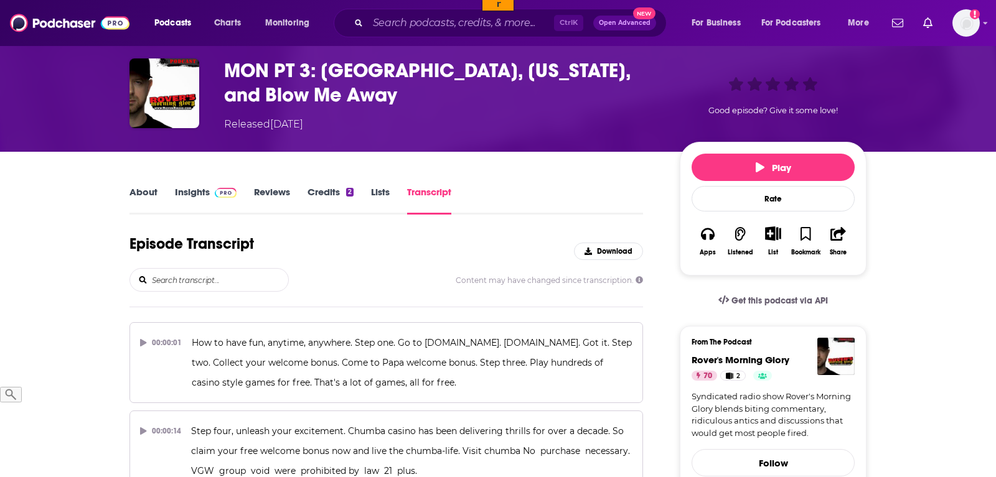
scroll to position [63, 0]
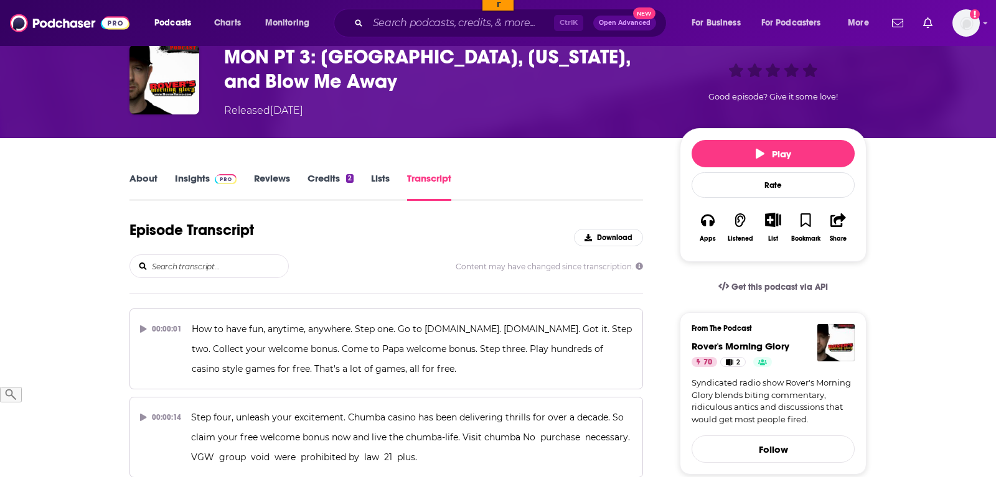
click at [251, 260] on input "search" at bounding box center [220, 266] width 138 height 22
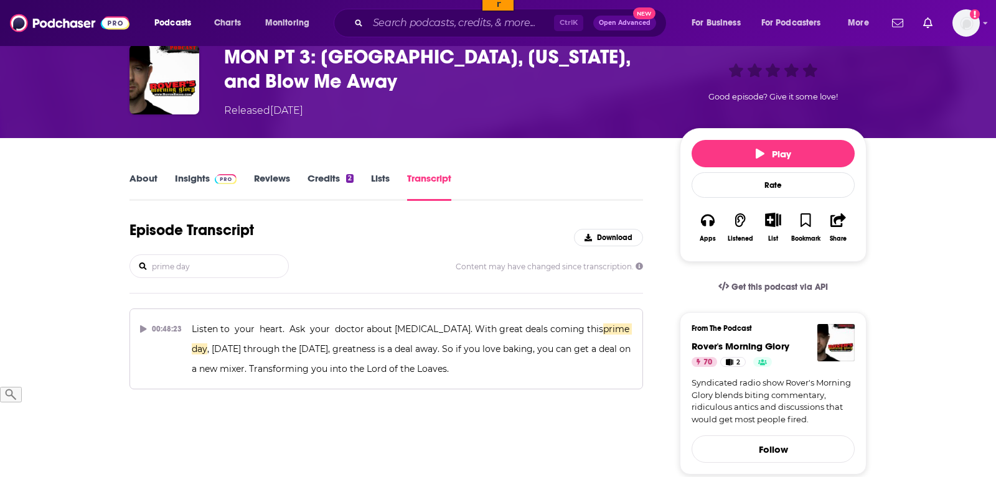
click at [199, 273] on input "prime day" at bounding box center [220, 266] width 138 height 22
paste input "https://www.podchaser.com/podcasts/rovers-morning-glory-539124/episodes/mon-pt-…"
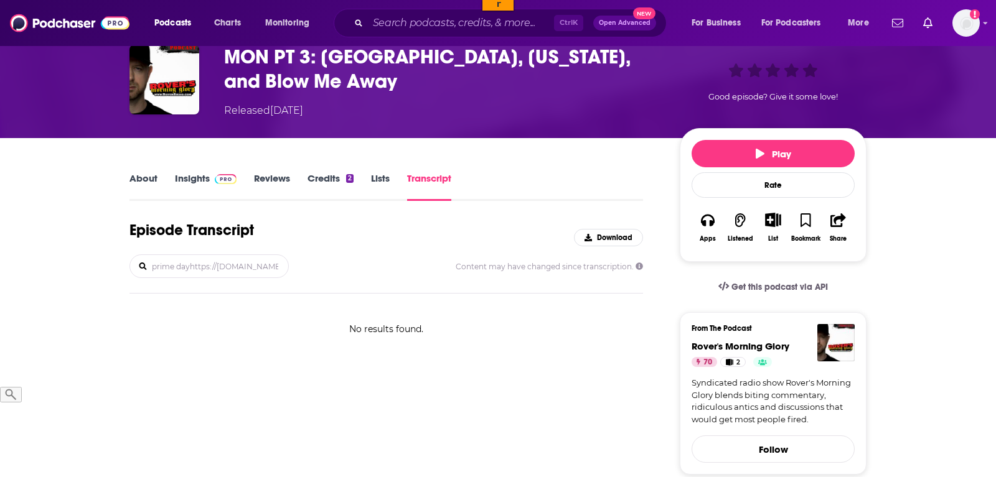
scroll to position [0, 401]
type input "prime dayhttps://www.podchaser.com/podcasts/rovers-morning-glory-539124/episode…"
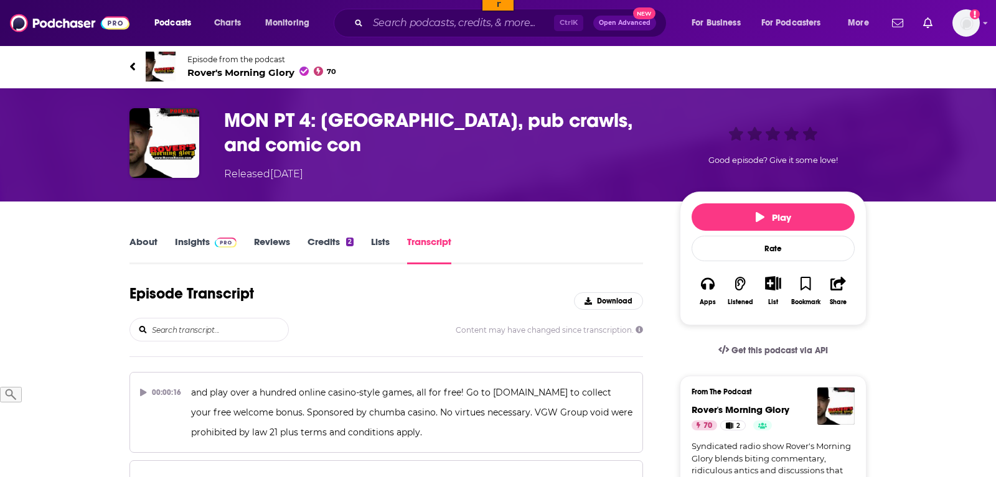
click at [248, 330] on input "search" at bounding box center [220, 330] width 138 height 22
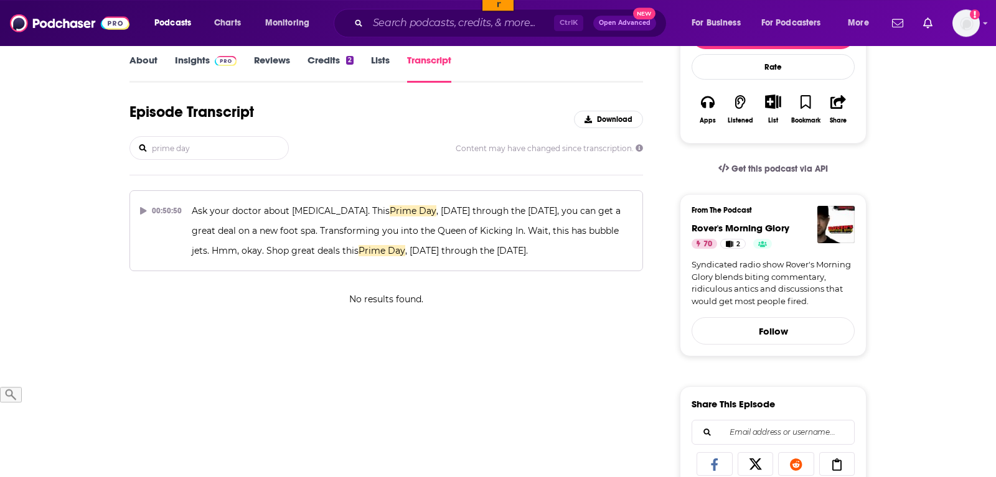
scroll to position [190, 0]
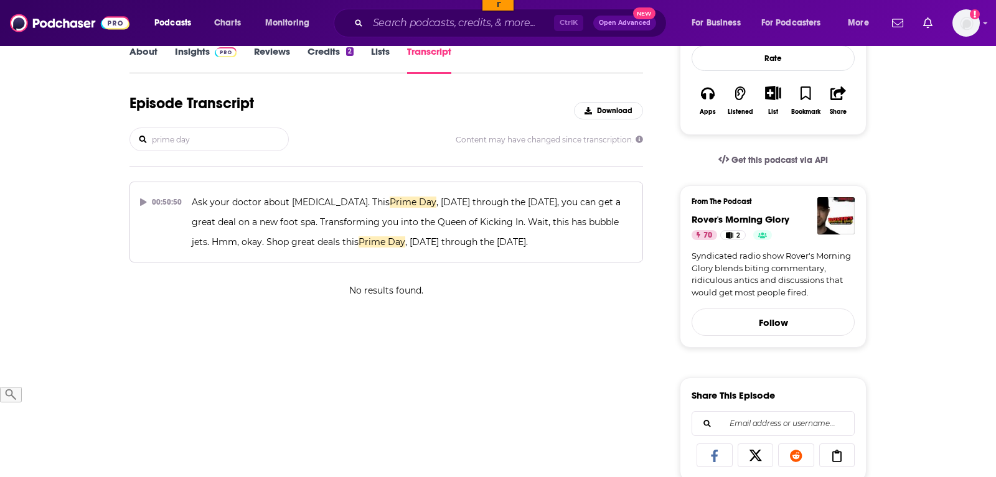
type input "prime day"
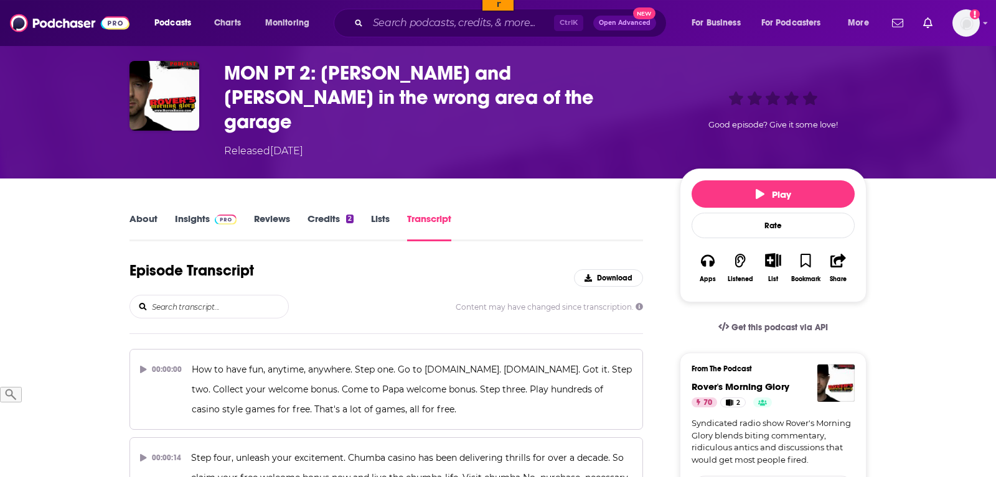
scroll to position [63, 0]
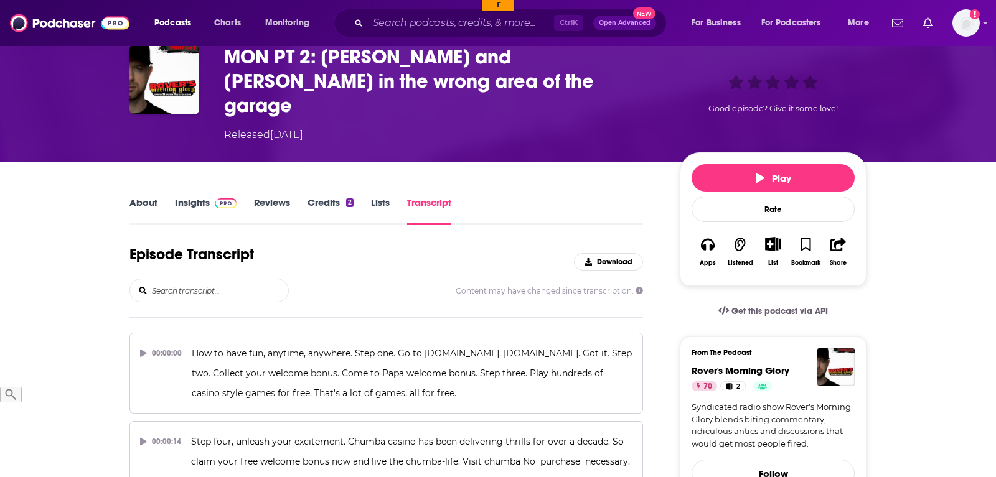
click at [225, 279] on input "search" at bounding box center [220, 290] width 138 height 22
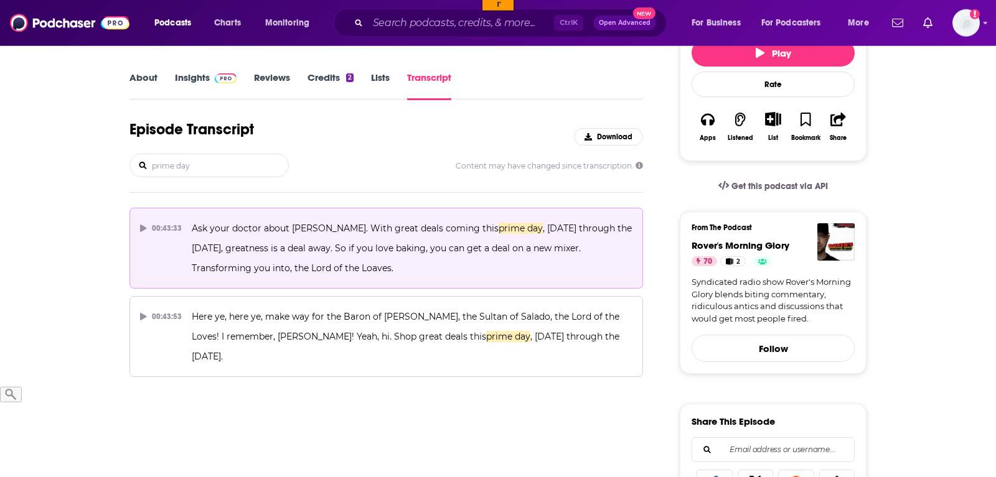
scroll to position [190, 0]
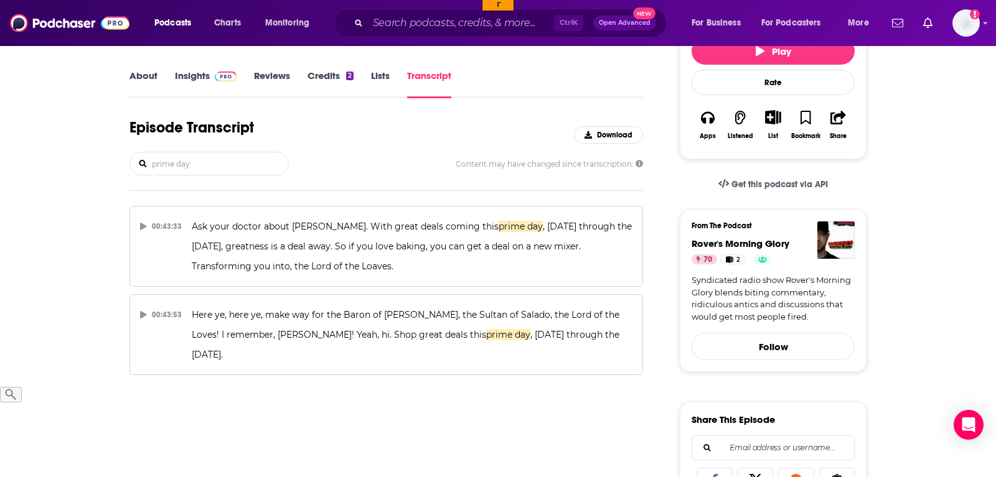
type input "prime day"
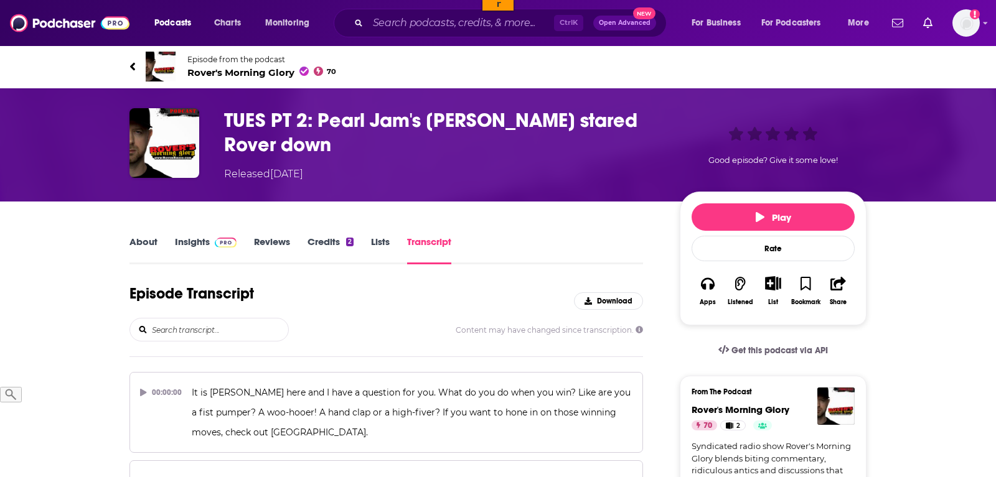
click at [212, 327] on input "search" at bounding box center [220, 330] width 138 height 22
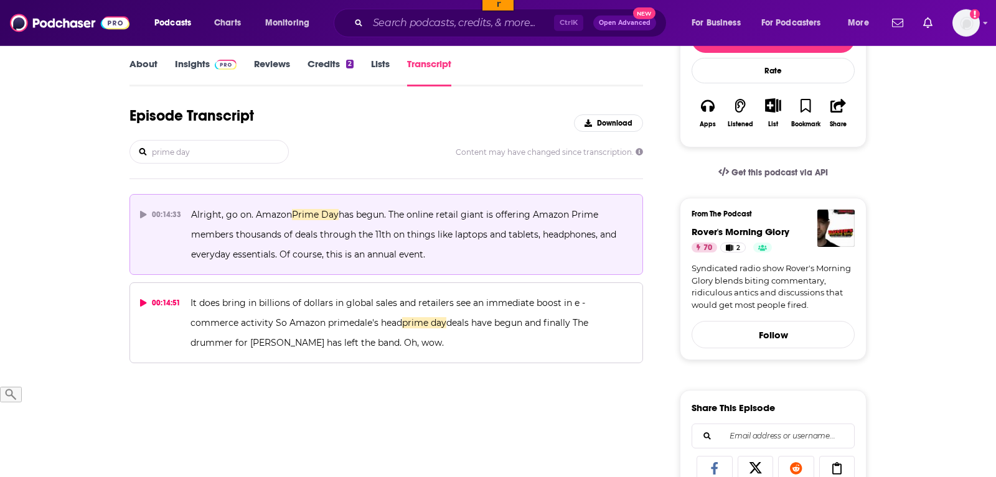
scroll to position [190, 0]
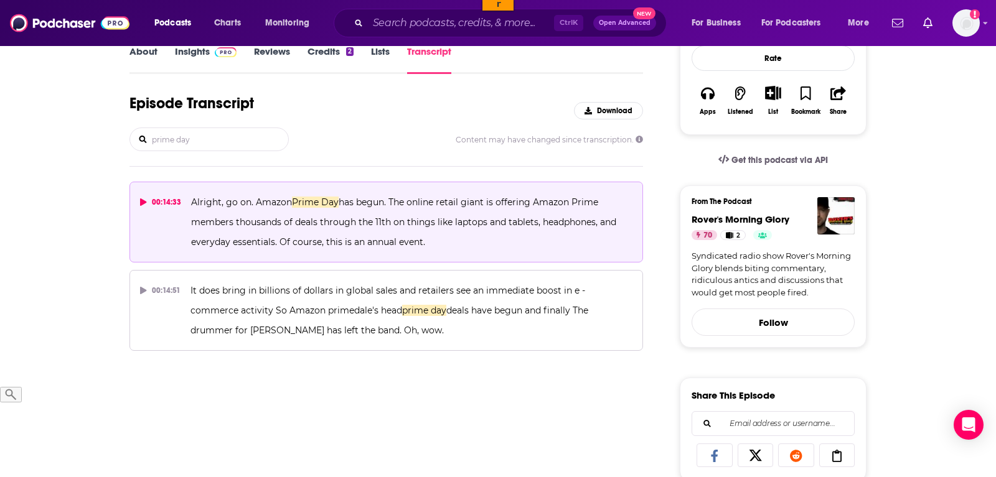
type input "prime day"
click at [137, 200] on button "00:14:33 Alright, go on. Amazon Prime Day has begun. The online retail giant is…" at bounding box center [385, 222] width 513 height 81
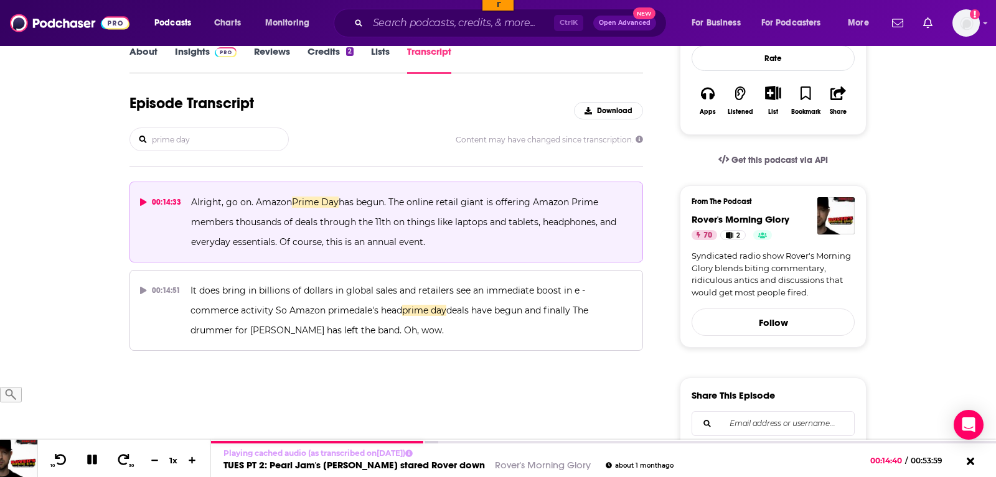
drag, startPoint x: 442, startPoint y: 246, endPoint x: 189, endPoint y: 201, distance: 257.9
click at [189, 201] on button "00:14:33 Alright, go on. Amazon Prime Day has begun. The online retail giant is…" at bounding box center [385, 222] width 513 height 81
copy span "Alright, go on. Amazon Prime Day has begun. The online retail giant is offering…"
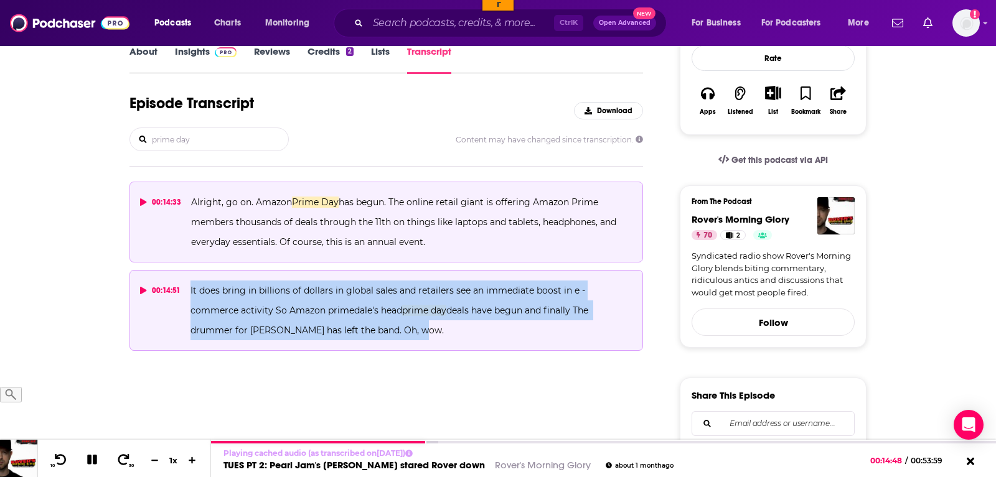
drag, startPoint x: 331, startPoint y: 331, endPoint x: 189, endPoint y: 296, distance: 146.1
click at [189, 296] on button "00:14:51 It does bring in billions of dollars in global sales and retailers see…" at bounding box center [385, 310] width 513 height 81
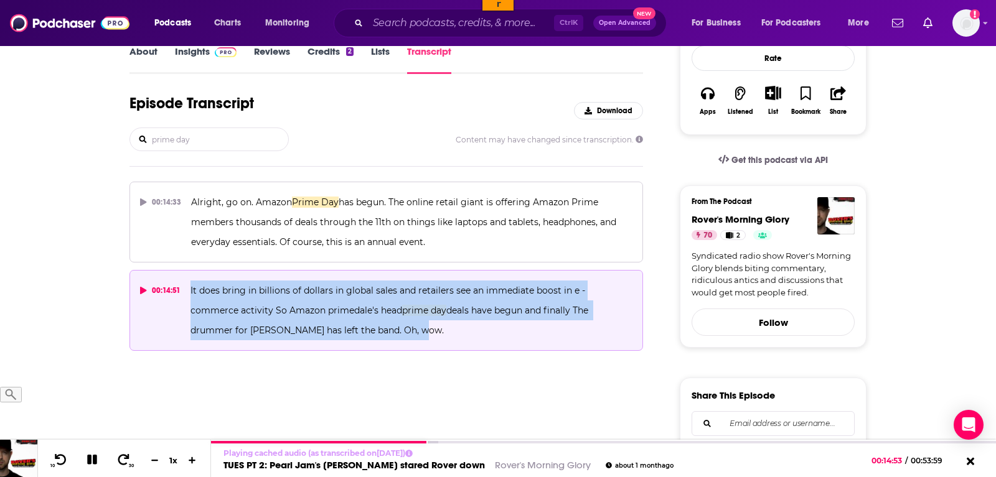
copy span "It does bring in billions of dollars in global sales and retailers see an immed…"
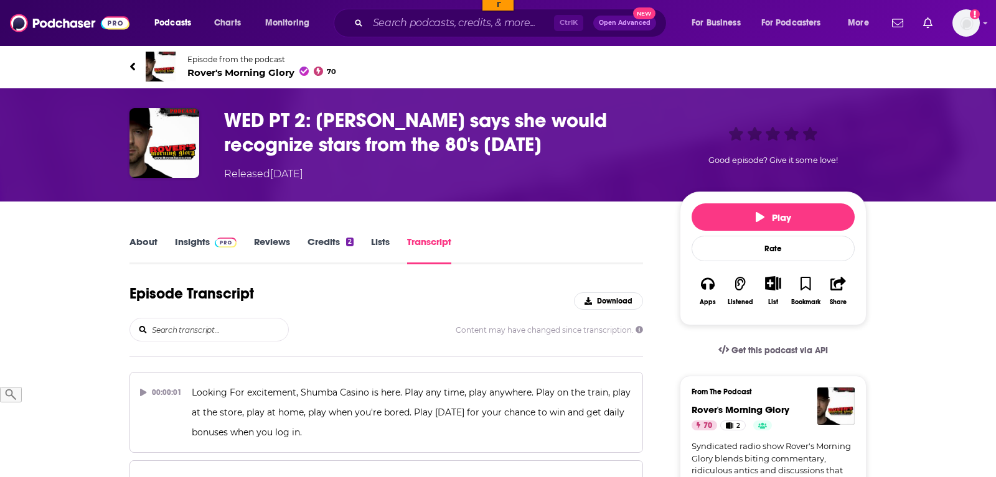
click at [235, 322] on input "search" at bounding box center [220, 330] width 138 height 22
type input "prime"
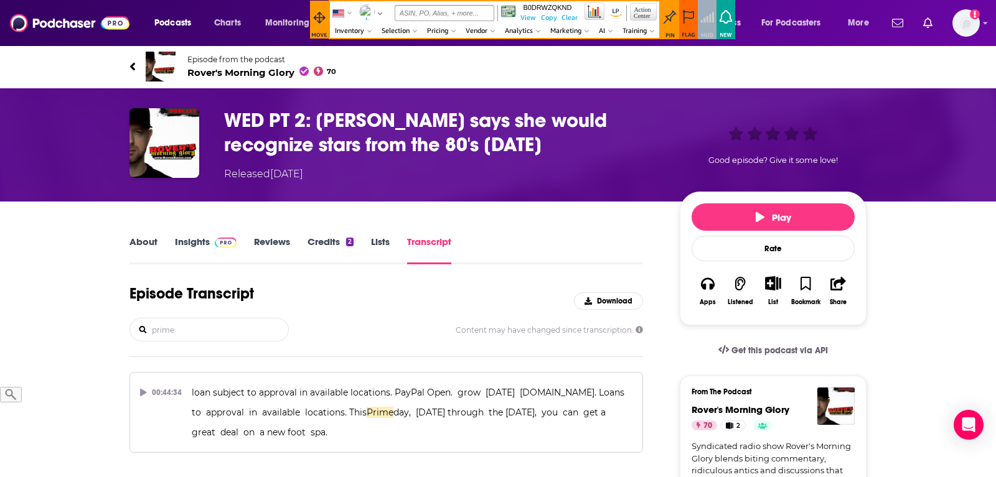
click at [481, 1] on div "US [GEOGRAPHIC_DATA] [DOMAIN_NAME] [GEOGRAPHIC_DATA] [DOMAIN_NAME] [GEOGRAPHIC_…" at bounding box center [476, 19] width 332 height 39
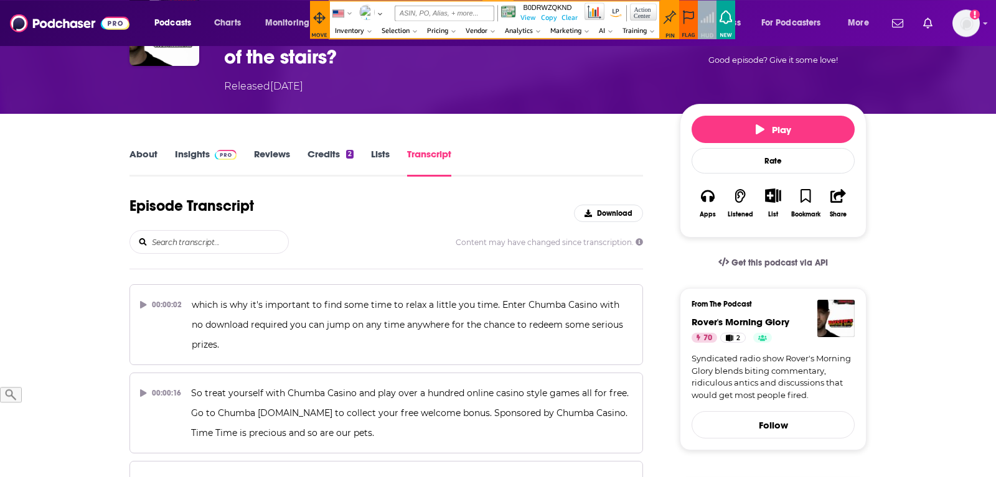
scroll to position [127, 0]
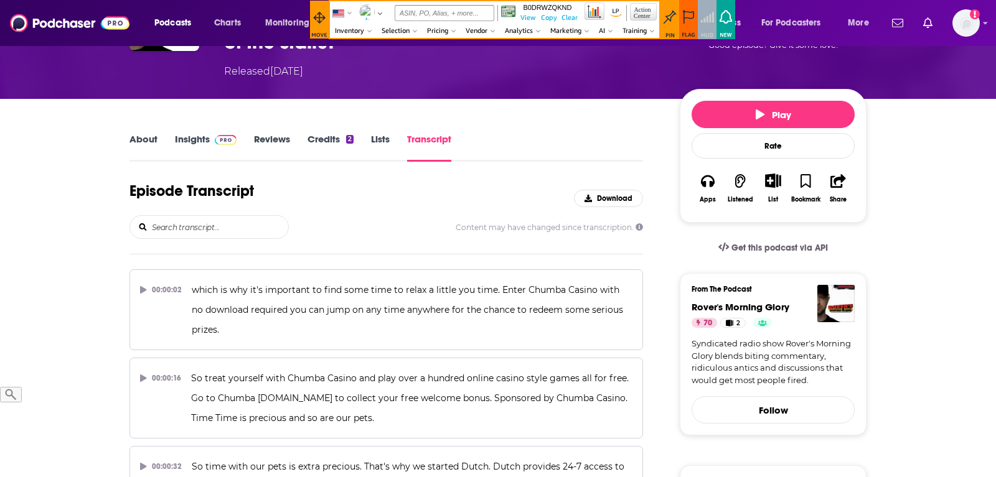
click at [246, 216] on input "search" at bounding box center [220, 227] width 138 height 22
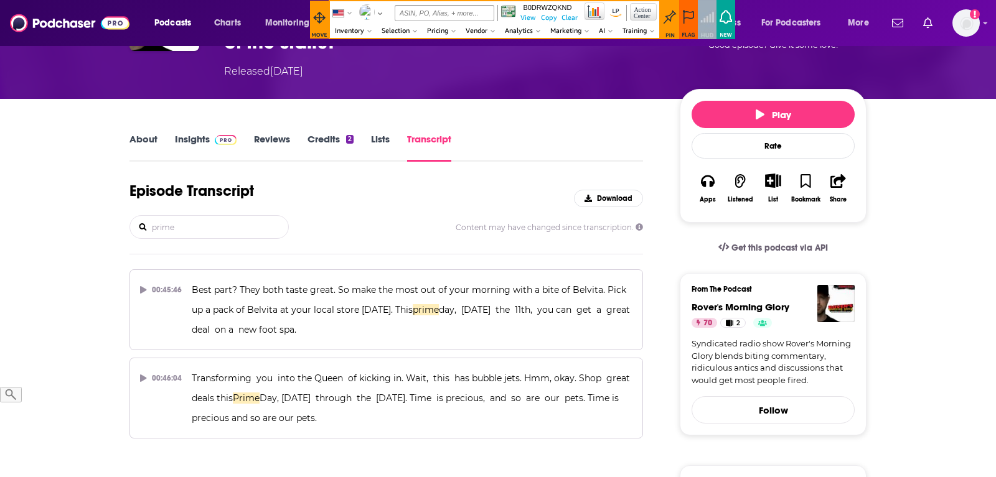
type input "prime"
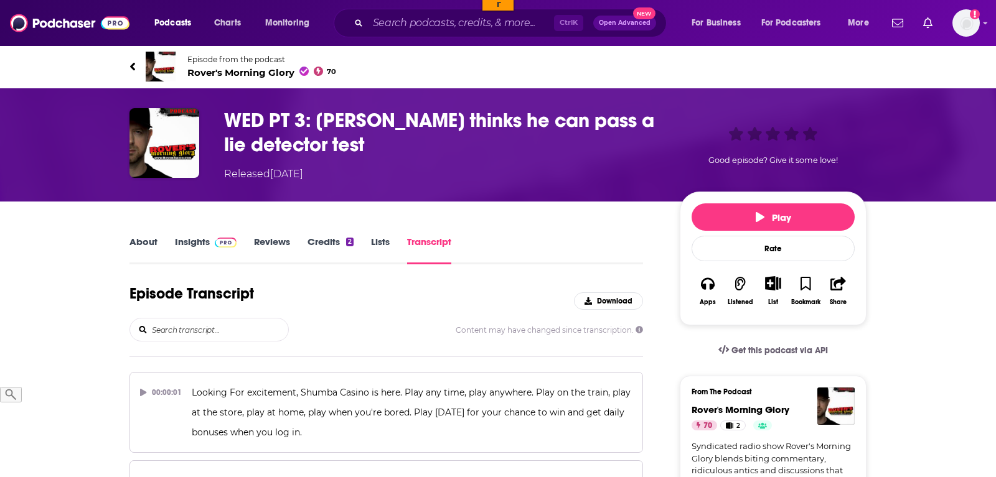
click at [241, 320] on input "search" at bounding box center [220, 330] width 138 height 22
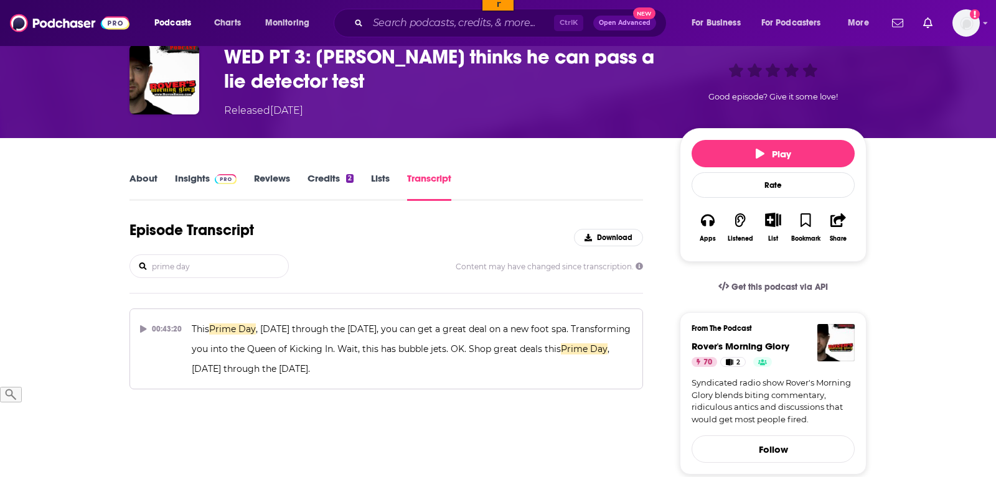
type input "prime day"
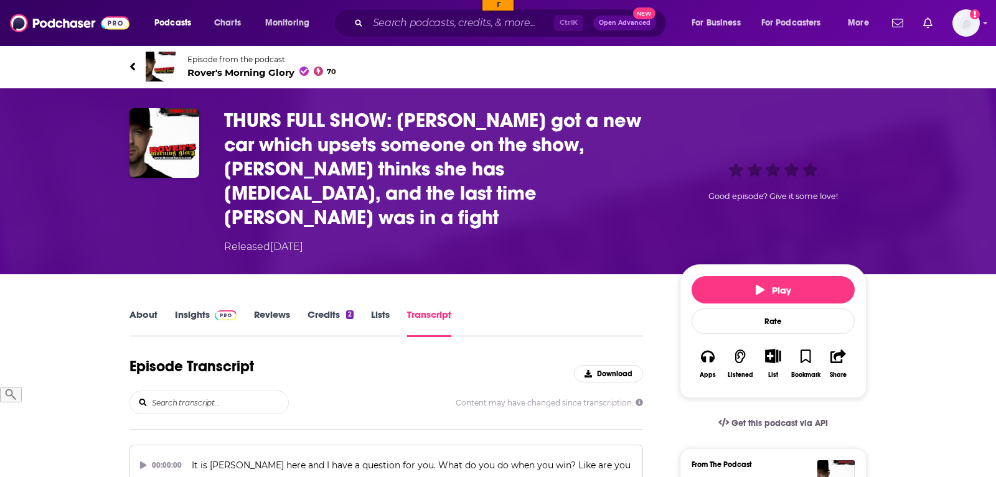
click at [212, 391] on input "search" at bounding box center [220, 402] width 138 height 22
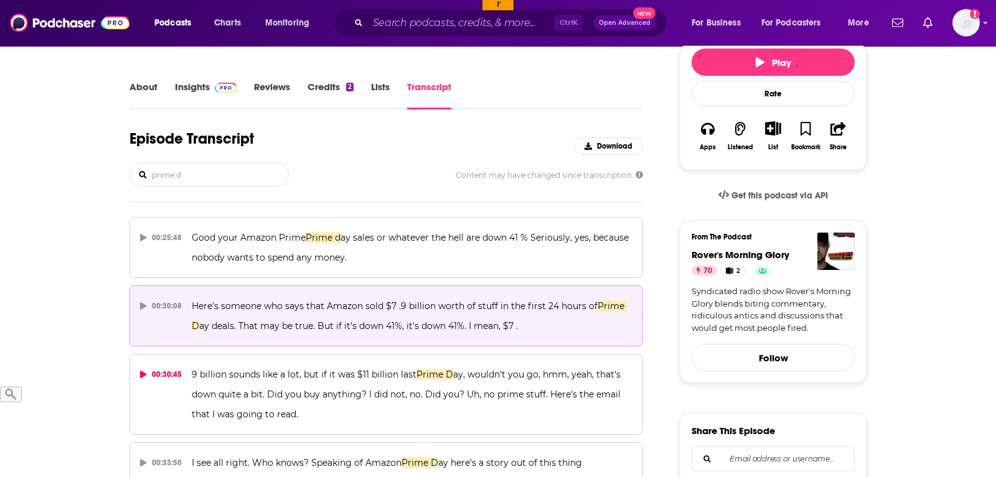
scroll to position [254, 0]
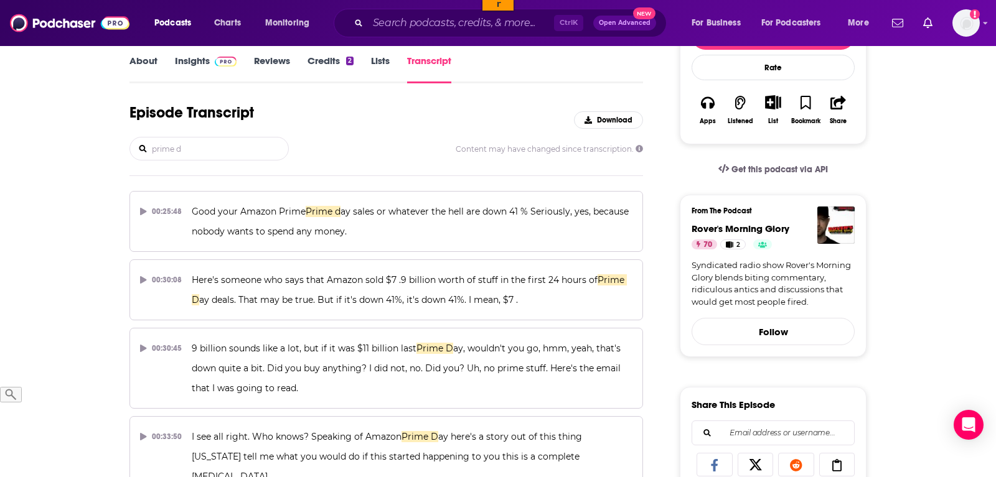
type input "prime d"
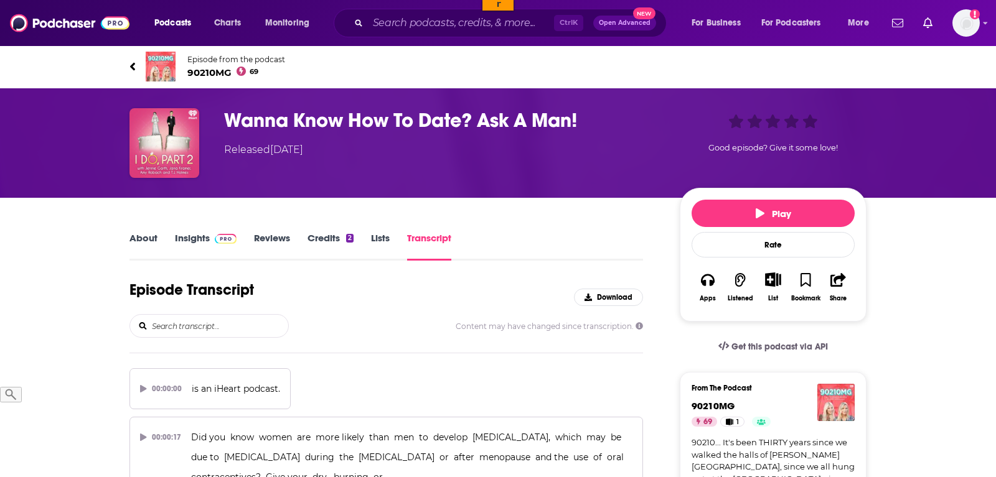
click at [208, 327] on input "search" at bounding box center [220, 326] width 138 height 22
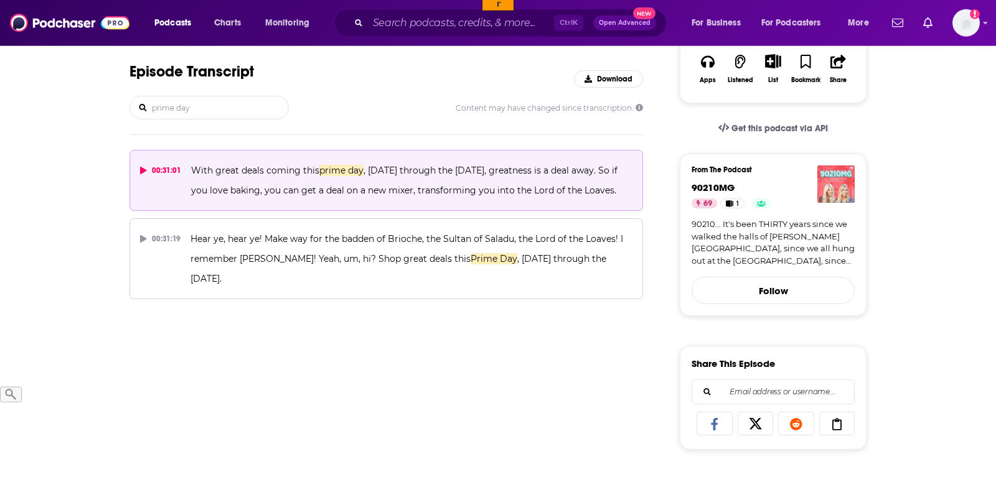
scroll to position [254, 0]
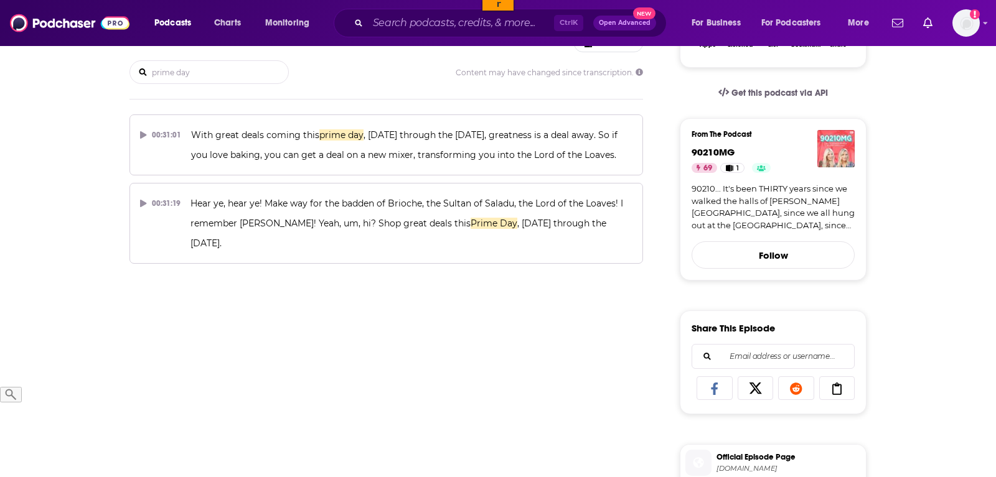
type input "prime day"
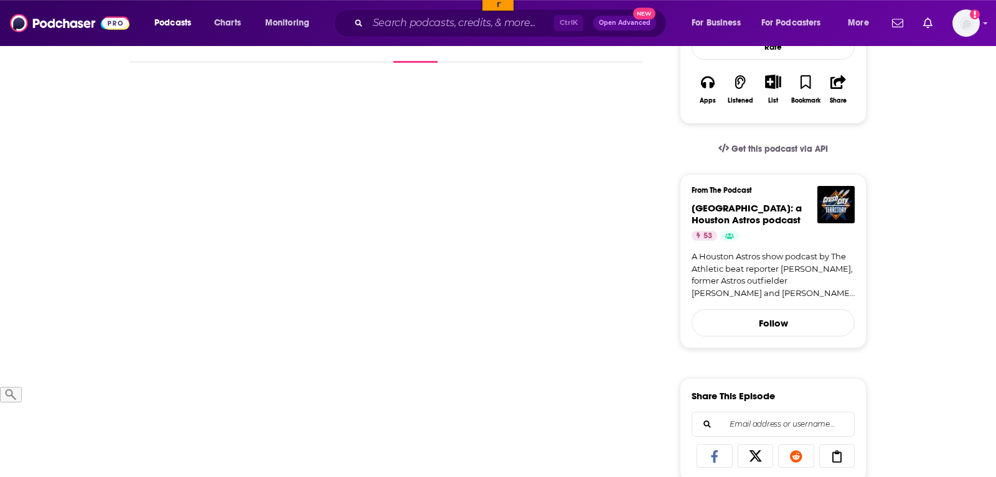
scroll to position [127, 0]
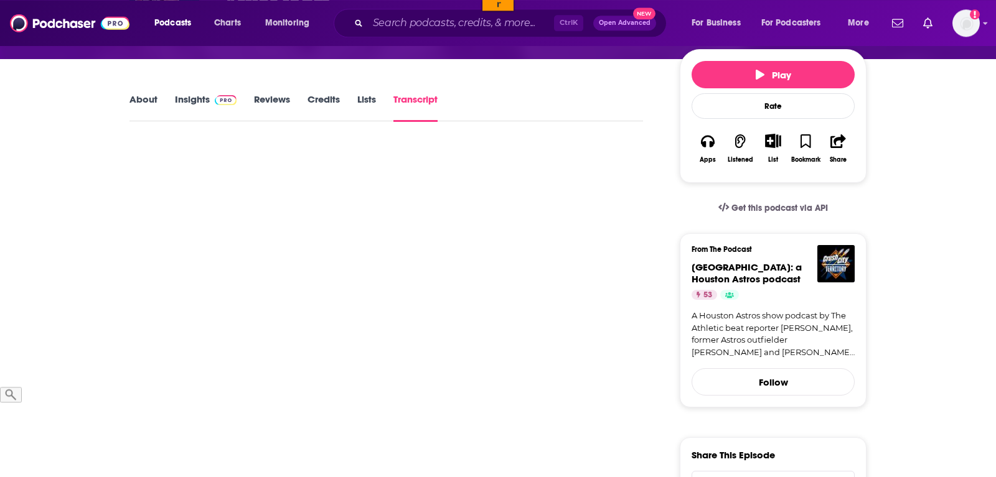
scroll to position [0, 0]
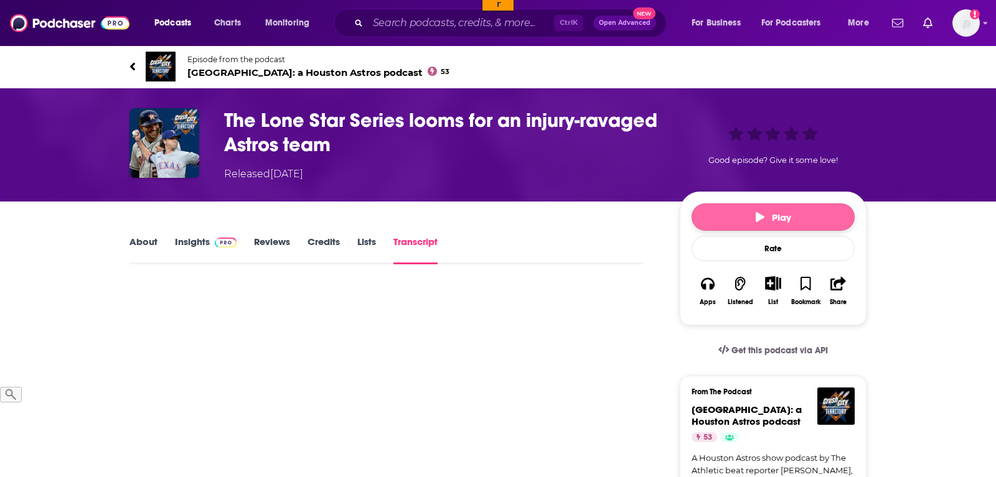
click at [750, 215] on button "Play" at bounding box center [772, 216] width 163 height 27
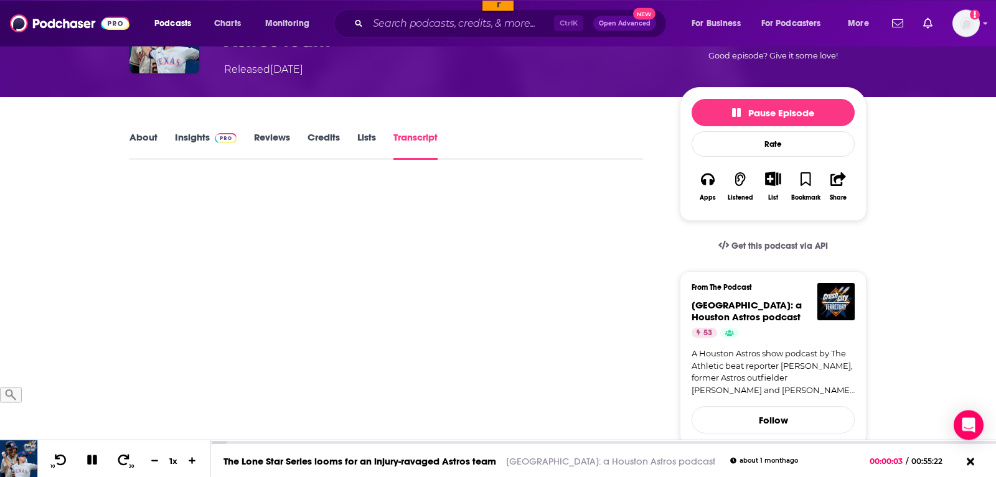
scroll to position [127, 0]
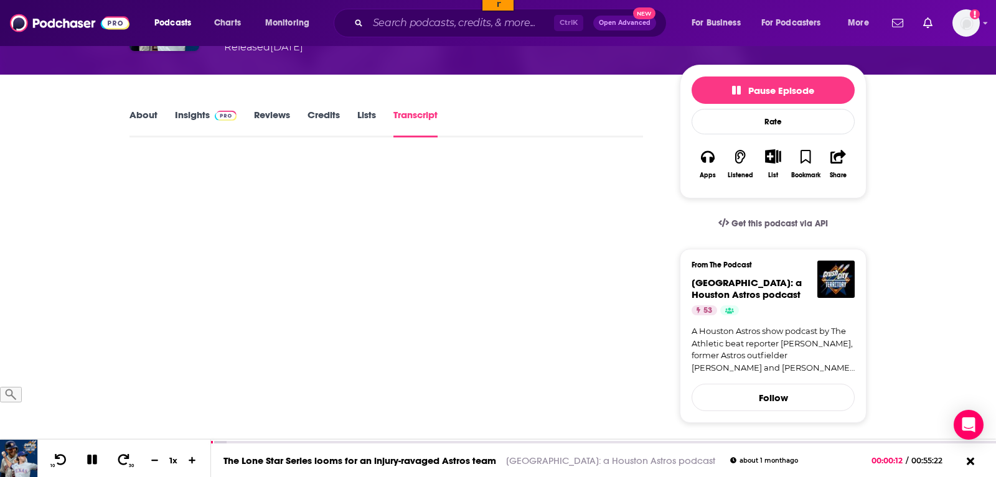
click at [119, 467] on button "30" at bounding box center [124, 460] width 26 height 17
click at [119, 464] on icon at bounding box center [124, 460] width 16 height 12
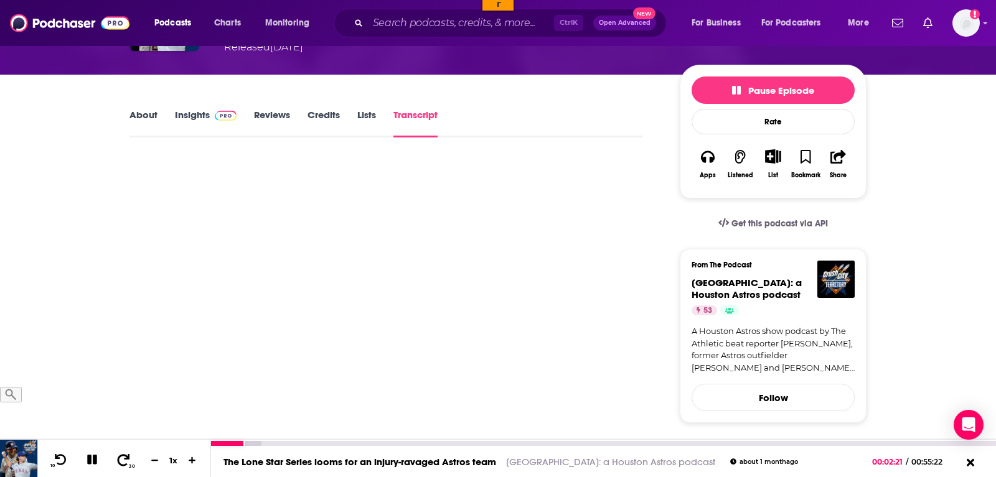
click at [119, 464] on icon at bounding box center [124, 460] width 16 height 12
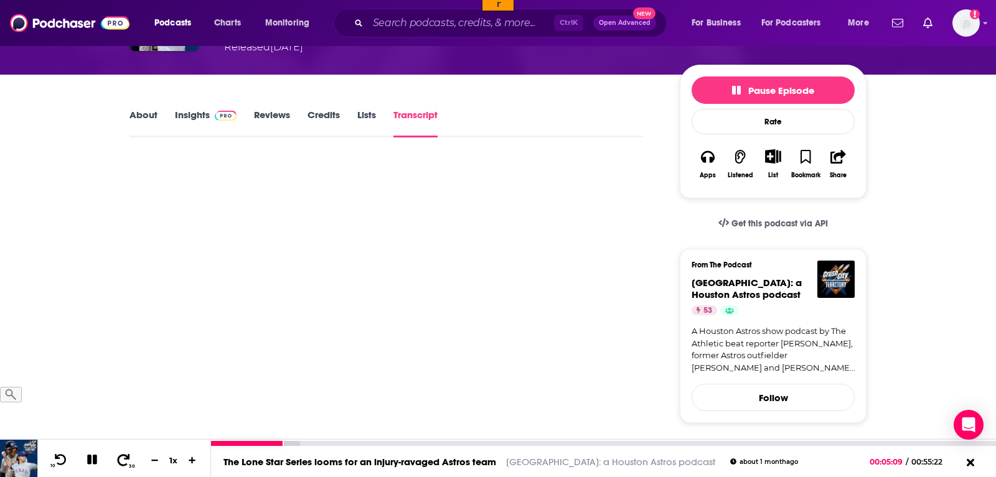
click at [119, 464] on icon at bounding box center [124, 460] width 16 height 12
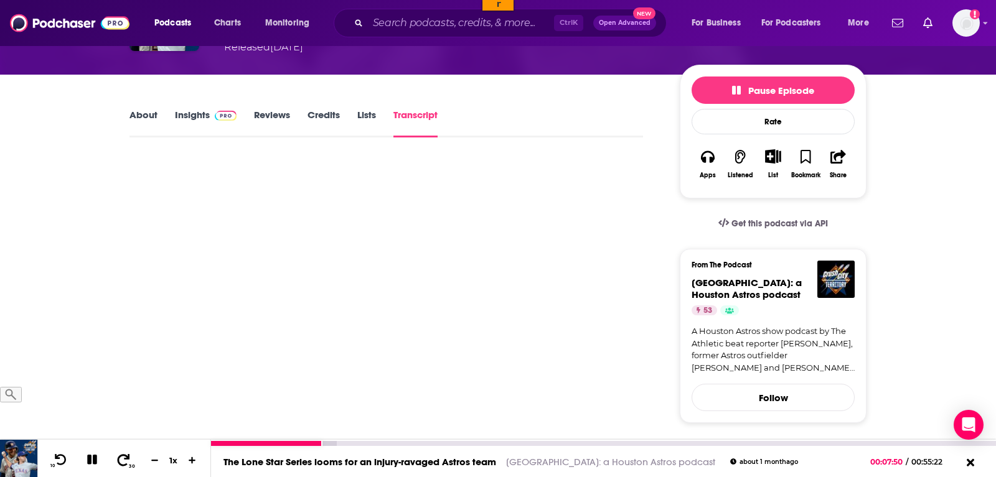
click at [119, 464] on icon at bounding box center [124, 460] width 16 height 12
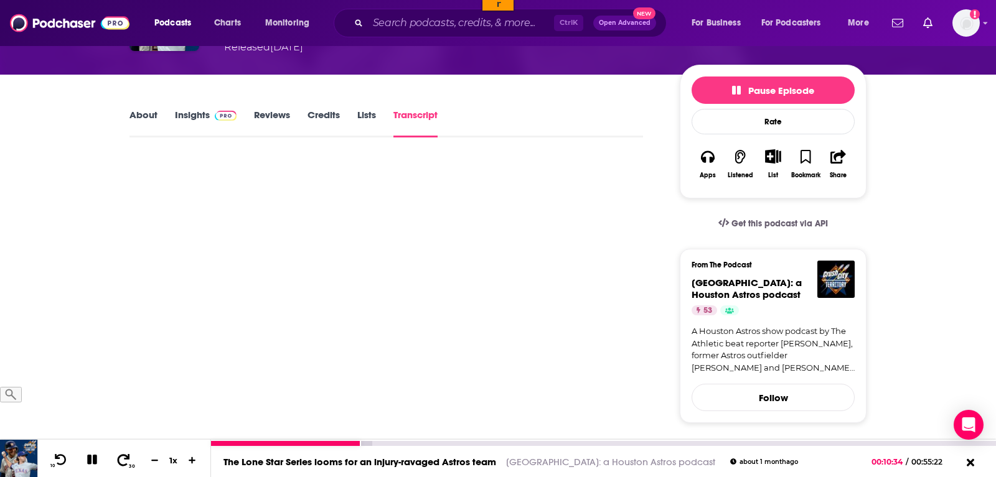
click at [119, 464] on icon at bounding box center [124, 460] width 16 height 12
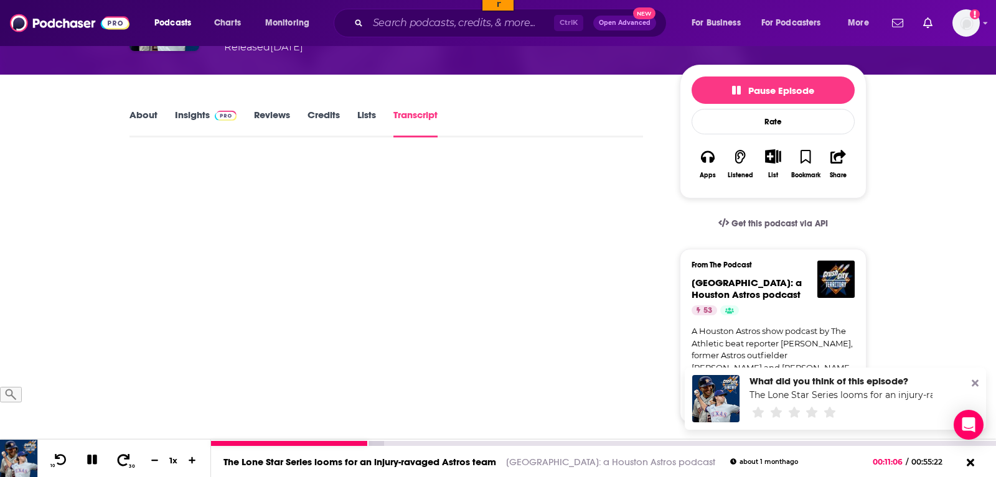
click at [119, 464] on icon at bounding box center [124, 460] width 16 height 12
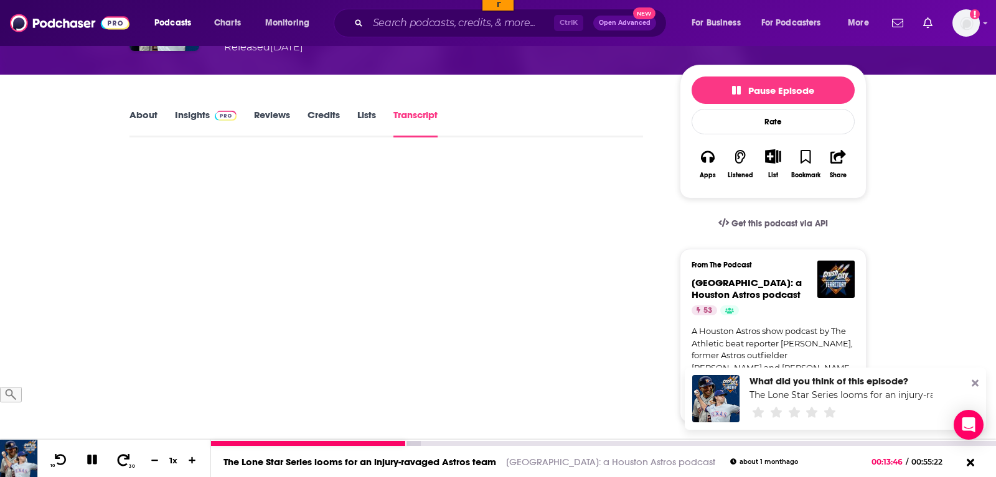
click at [119, 464] on icon at bounding box center [124, 460] width 16 height 12
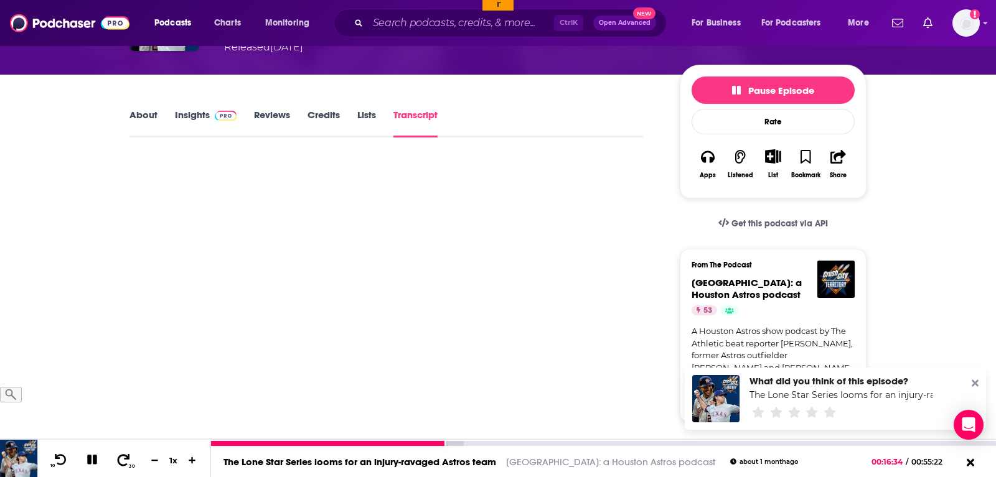
click at [119, 464] on icon at bounding box center [124, 460] width 16 height 12
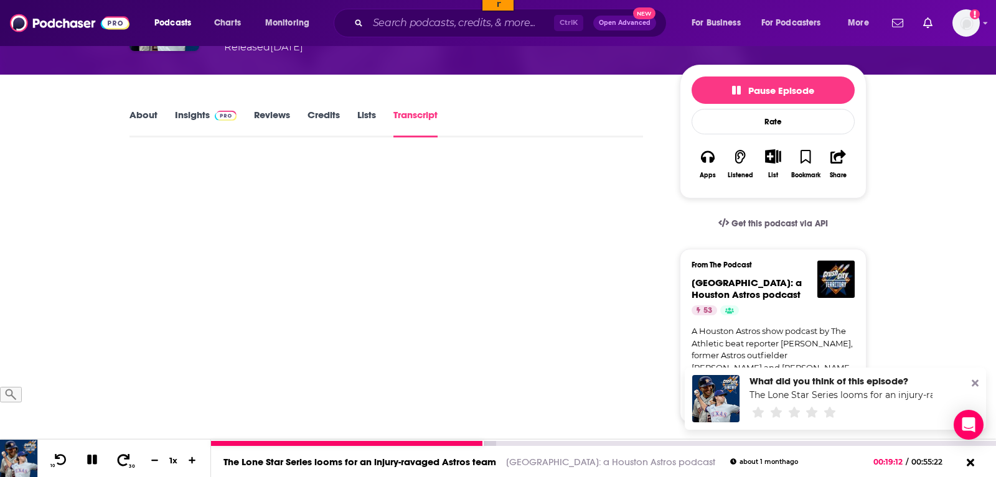
click at [119, 464] on icon at bounding box center [124, 460] width 16 height 12
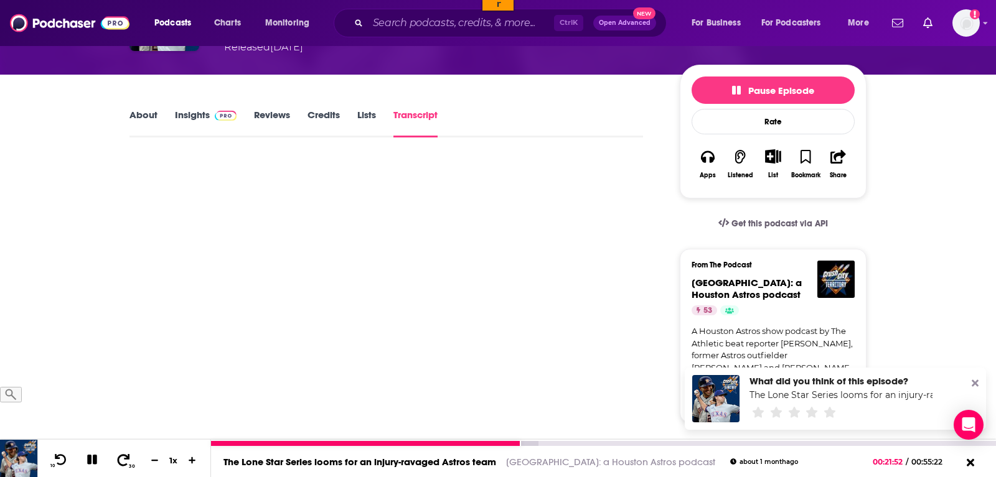
click at [119, 464] on icon at bounding box center [124, 460] width 16 height 12
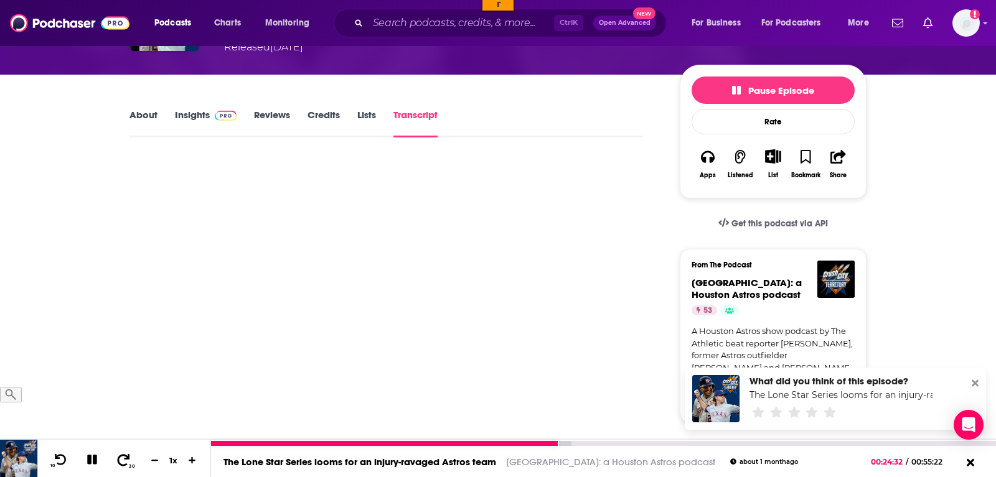
click at [119, 464] on icon at bounding box center [124, 460] width 16 height 12
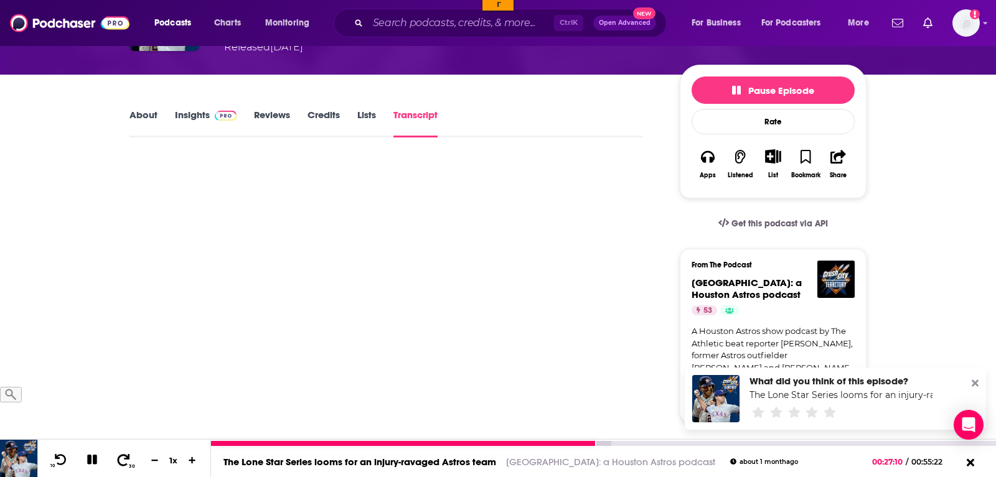
click at [119, 464] on icon at bounding box center [124, 460] width 16 height 12
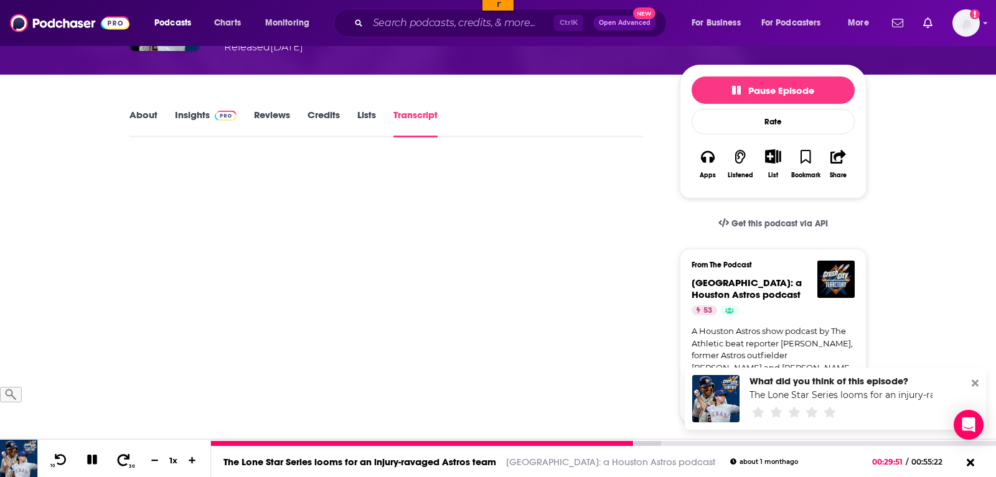
click at [119, 464] on icon at bounding box center [124, 460] width 16 height 12
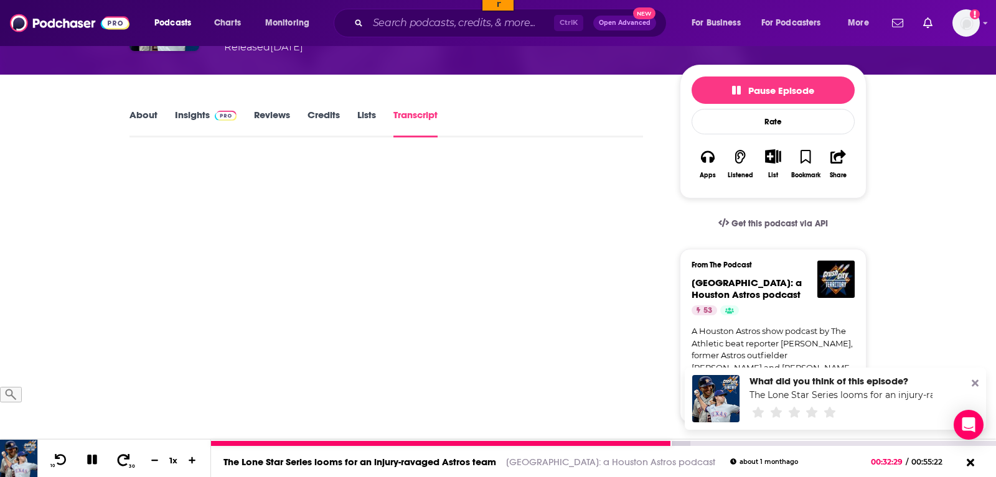
click at [119, 464] on icon at bounding box center [124, 460] width 16 height 12
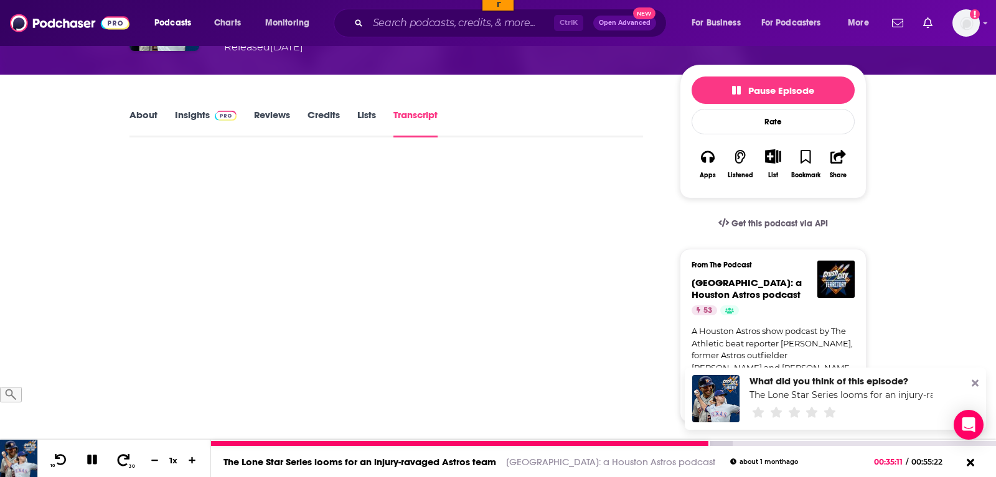
click at [119, 464] on icon at bounding box center [124, 460] width 16 height 12
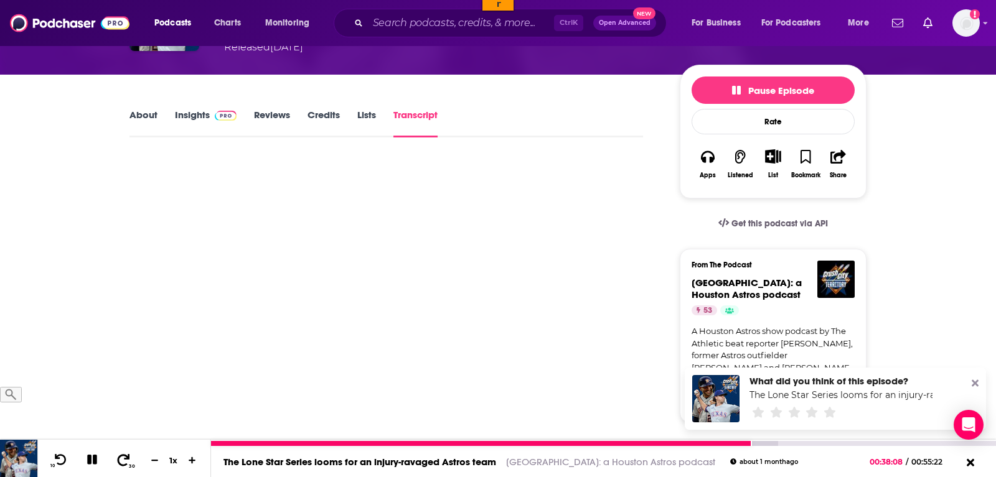
click at [119, 464] on icon at bounding box center [124, 460] width 16 height 12
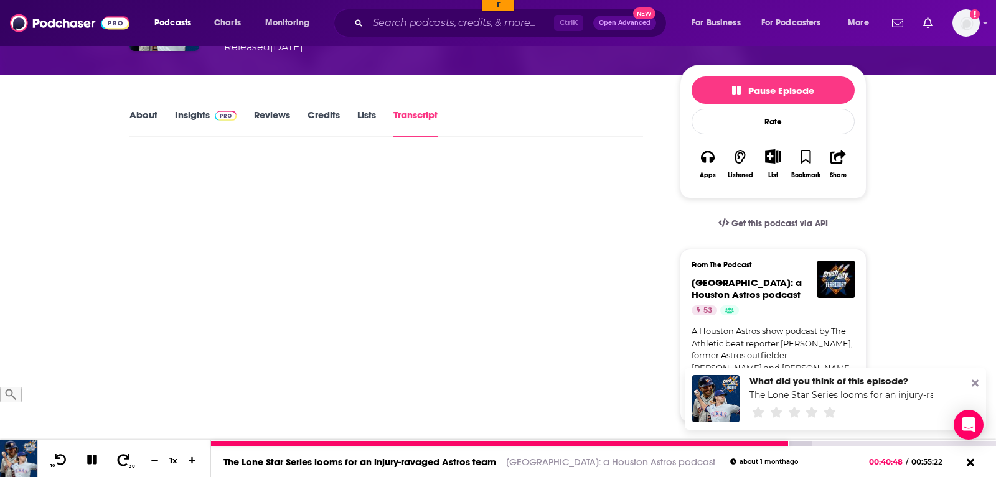
click at [119, 464] on icon at bounding box center [124, 460] width 16 height 12
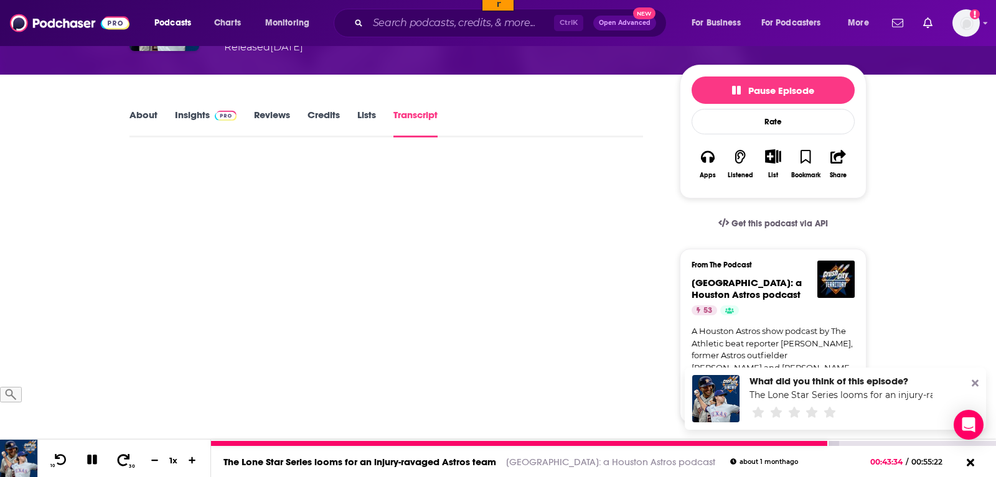
click at [119, 464] on icon at bounding box center [124, 460] width 16 height 12
click at [120, 462] on icon at bounding box center [124, 460] width 16 height 12
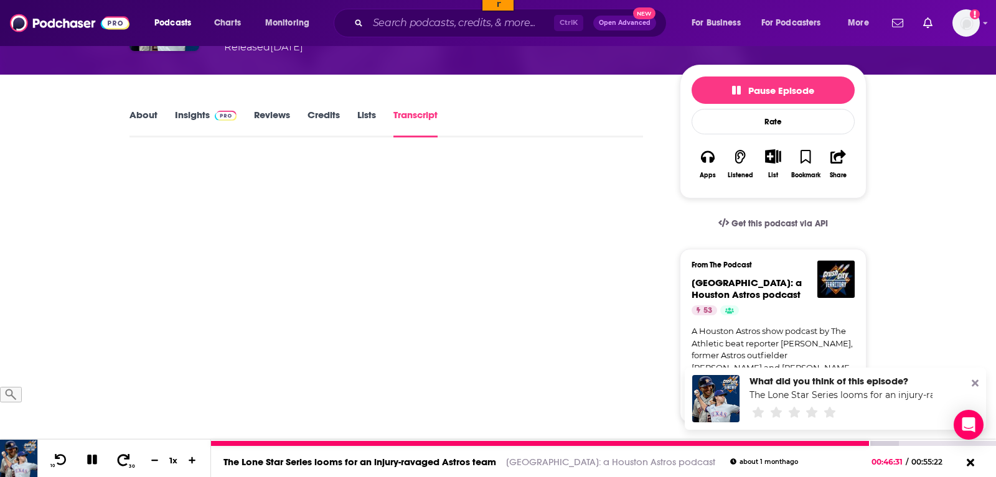
click at [120, 462] on icon at bounding box center [124, 460] width 16 height 12
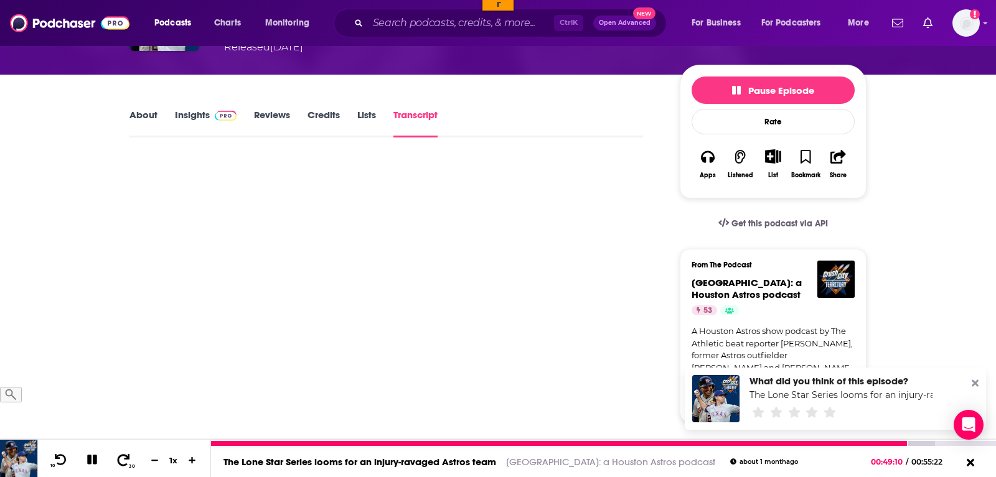
click at [120, 462] on icon at bounding box center [124, 460] width 16 height 12
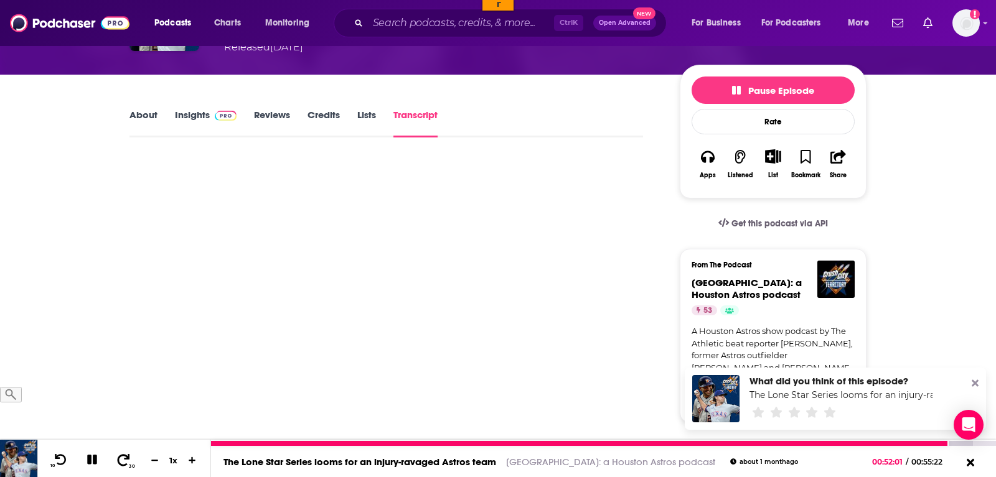
click at [121, 460] on icon at bounding box center [124, 460] width 16 height 12
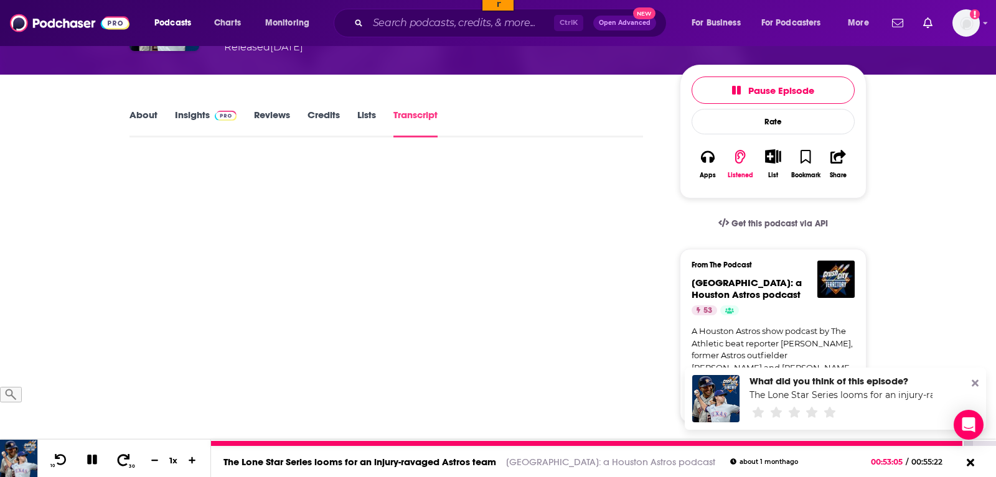
click at [121, 460] on icon at bounding box center [124, 460] width 16 height 12
click at [63, 460] on icon at bounding box center [61, 460] width 16 height 12
